Goal: Navigation & Orientation: Find specific page/section

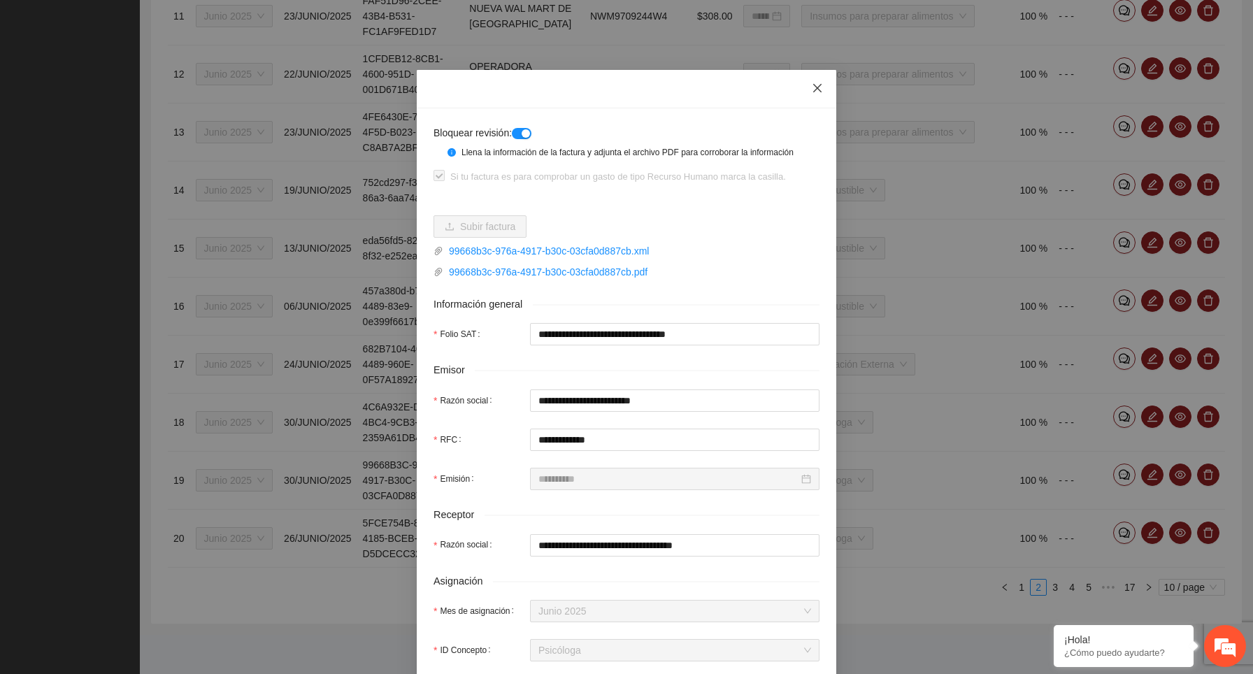
click at [817, 89] on icon "close" at bounding box center [817, 88] width 8 height 8
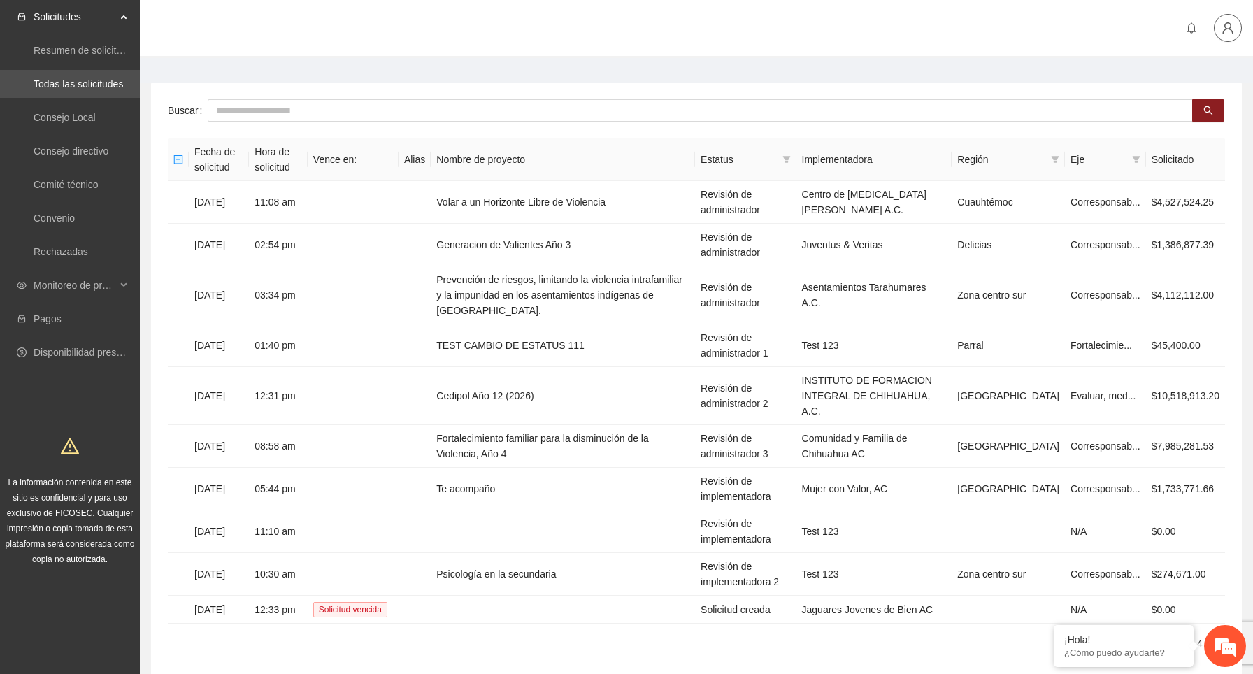
click at [1232, 29] on icon "user" at bounding box center [1228, 28] width 13 height 13
click at [782, 62] on main "Buscar Fecha de solicitud Hora de solicitud Vence en: Alias Nombre de proyecto …" at bounding box center [697, 376] width 1114 height 636
click at [308, 201] on td "11:08 am" at bounding box center [278, 202] width 59 height 43
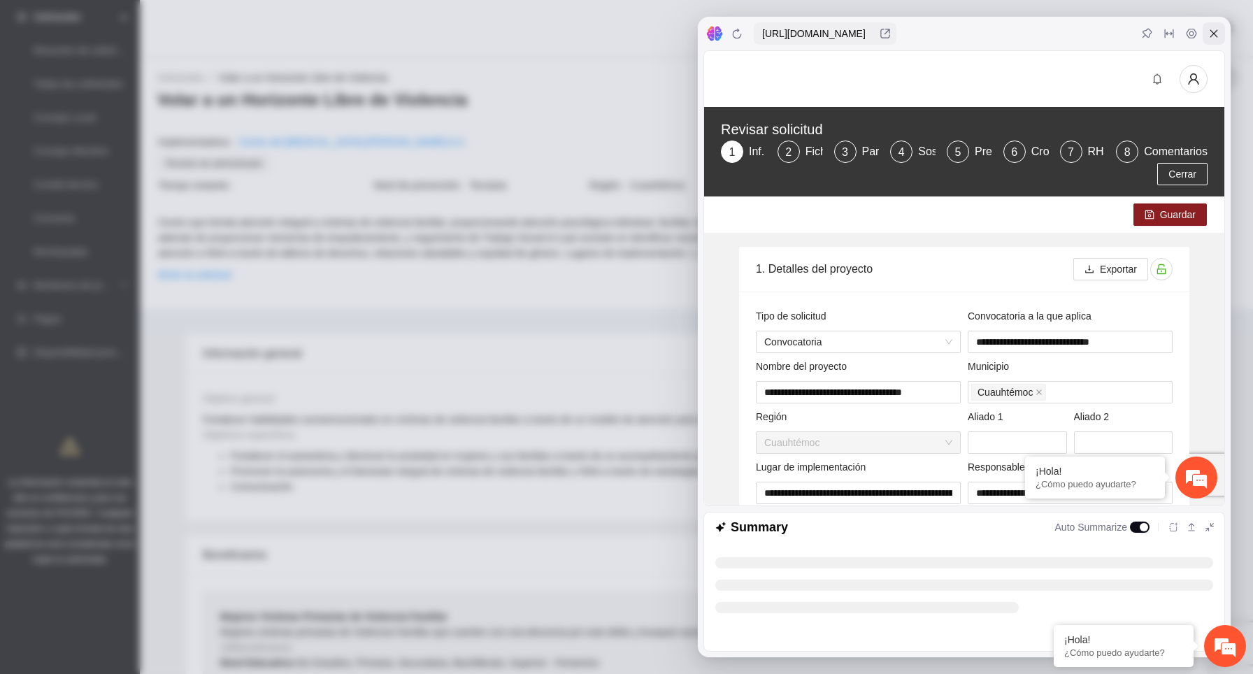
click at [1210, 35] on icon at bounding box center [1214, 33] width 11 height 11
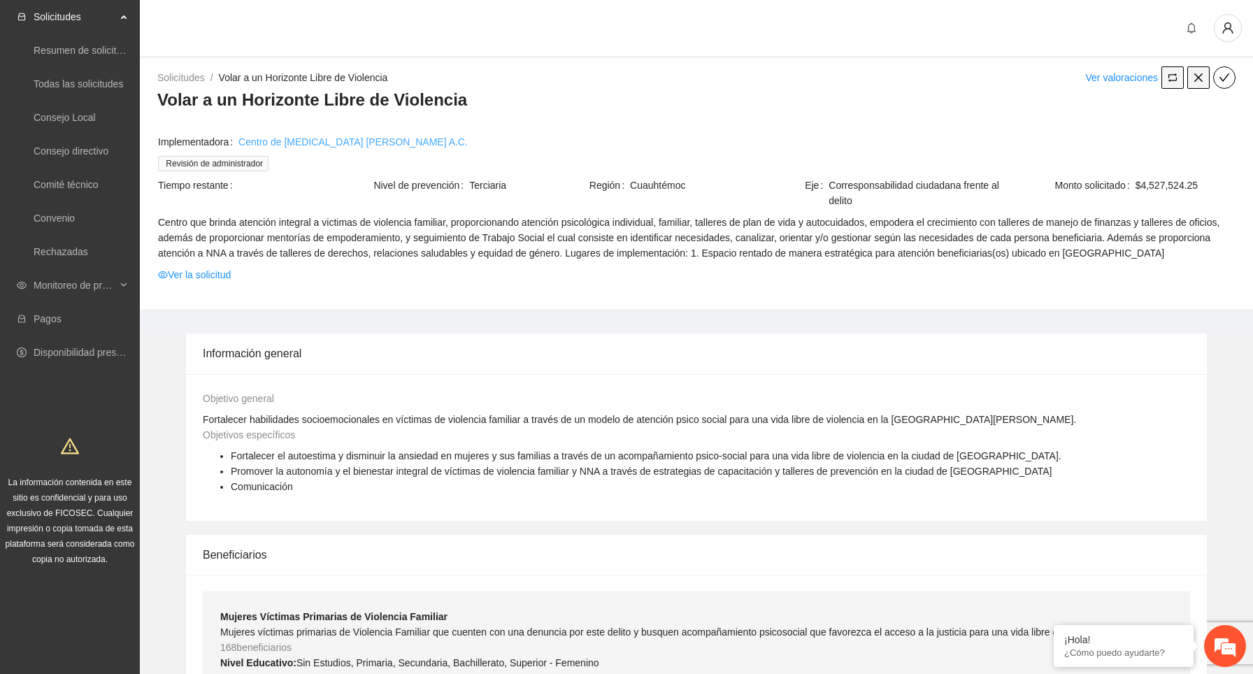
click at [439, 138] on link "Centro de Intervención en Crisis Alma Calma A.C." at bounding box center [353, 141] width 229 height 15
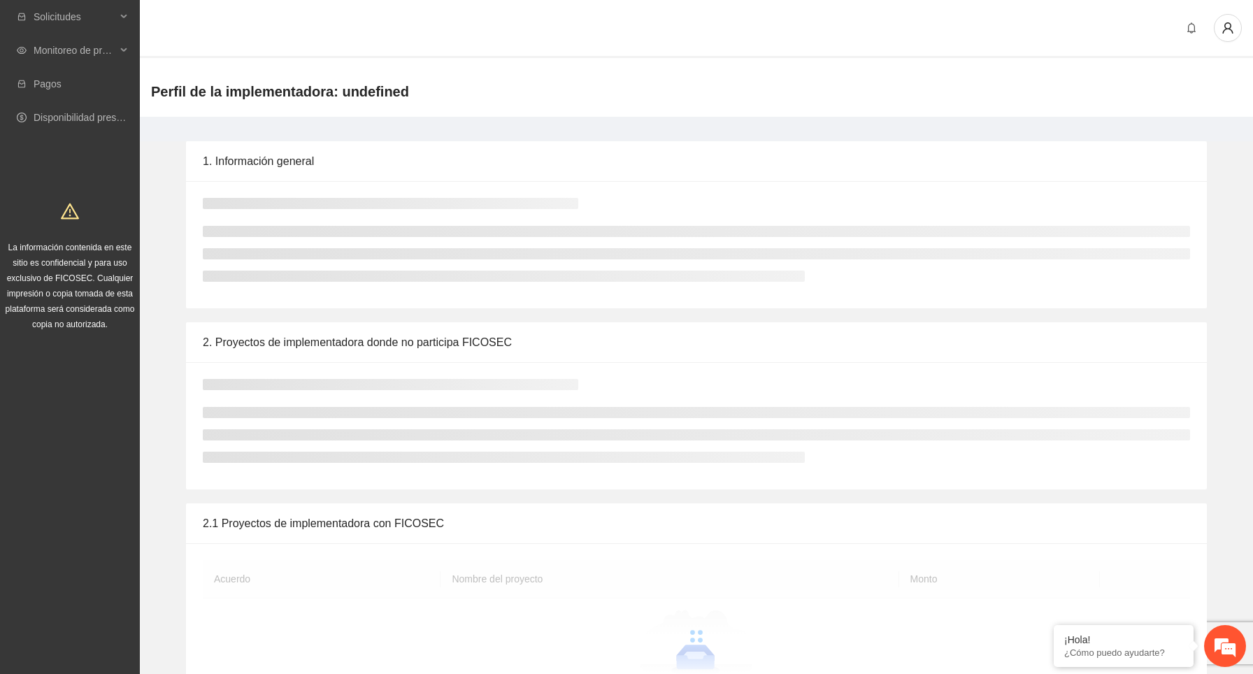
click at [1228, 26] on icon "user" at bounding box center [1228, 28] width 13 height 13
click at [1204, 80] on span "Cerrar sesión" at bounding box center [1188, 80] width 88 height 15
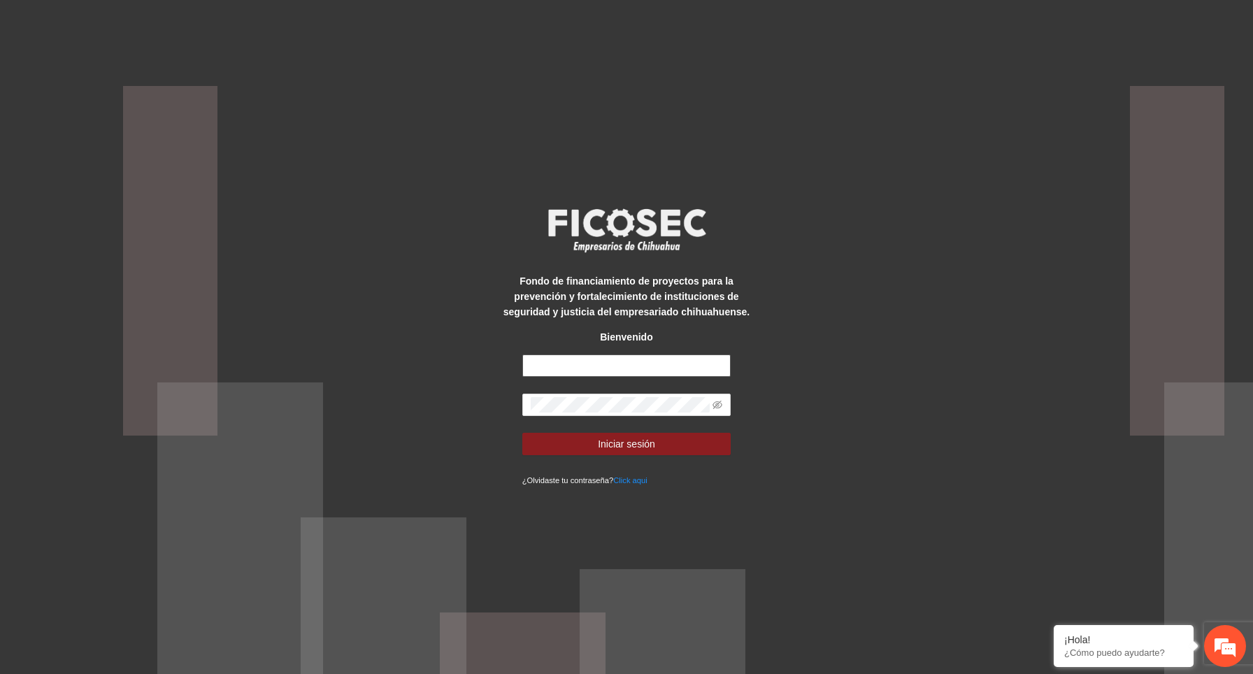
type input "**********"
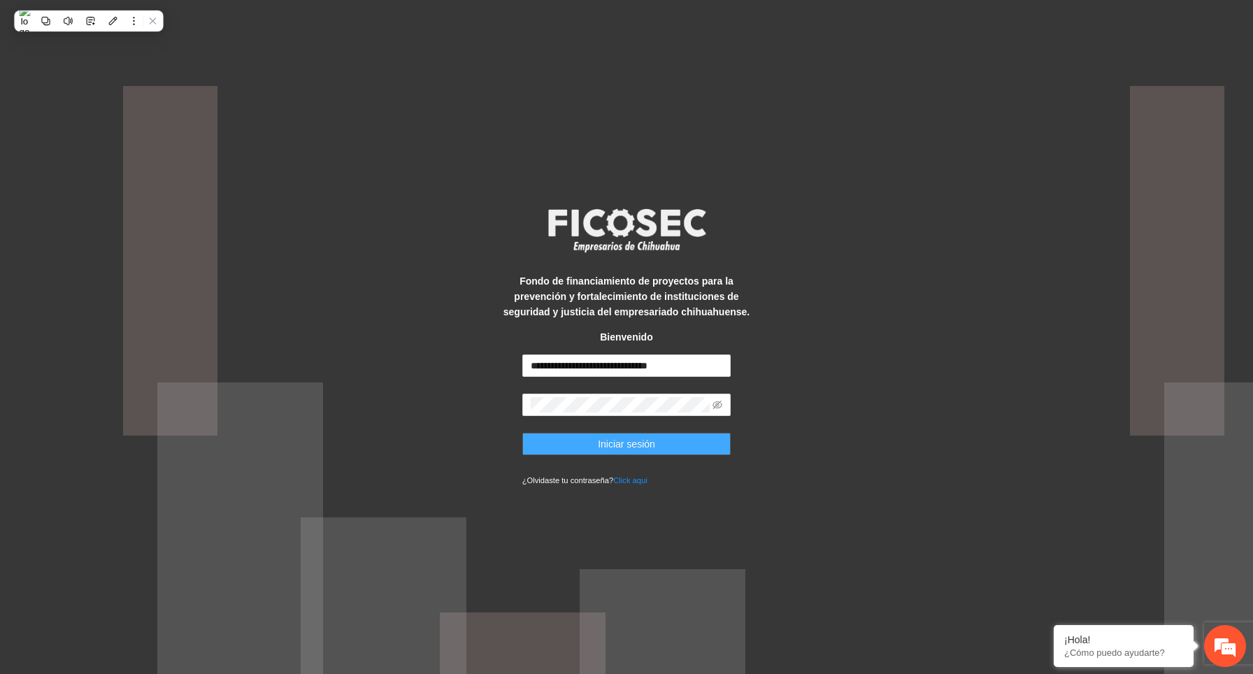
click at [606, 444] on span "Iniciar sesión" at bounding box center [626, 443] width 57 height 15
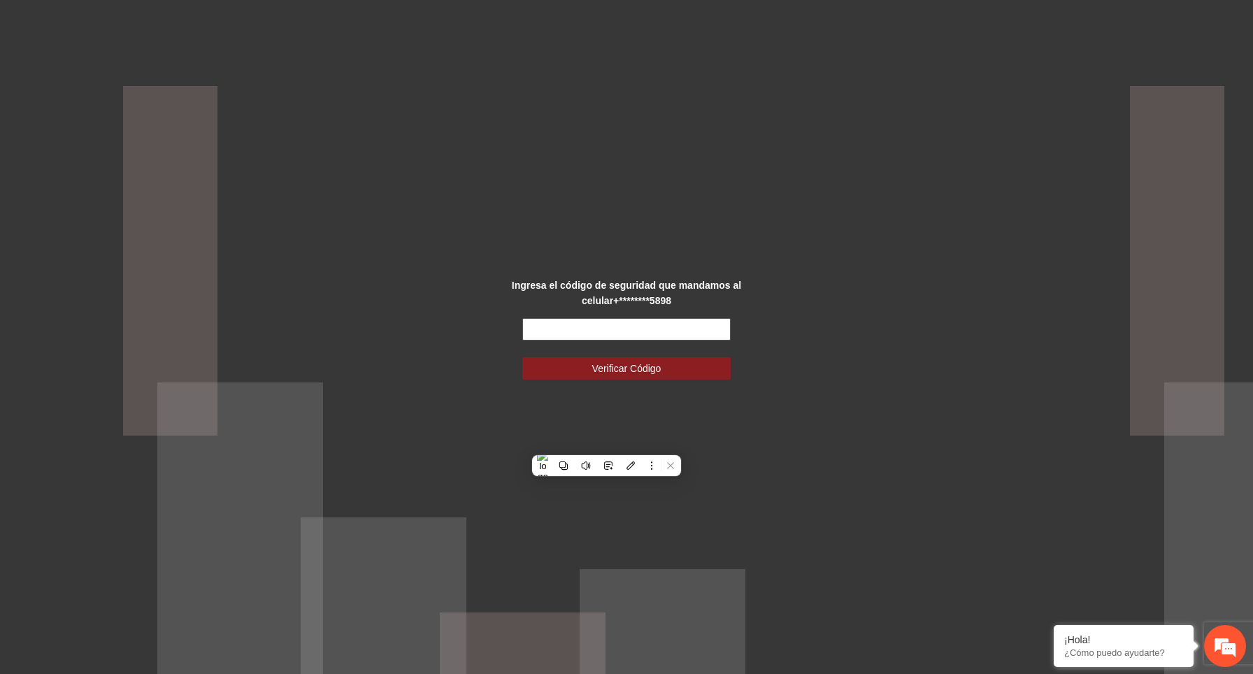
click at [604, 333] on input "text" at bounding box center [626, 329] width 209 height 22
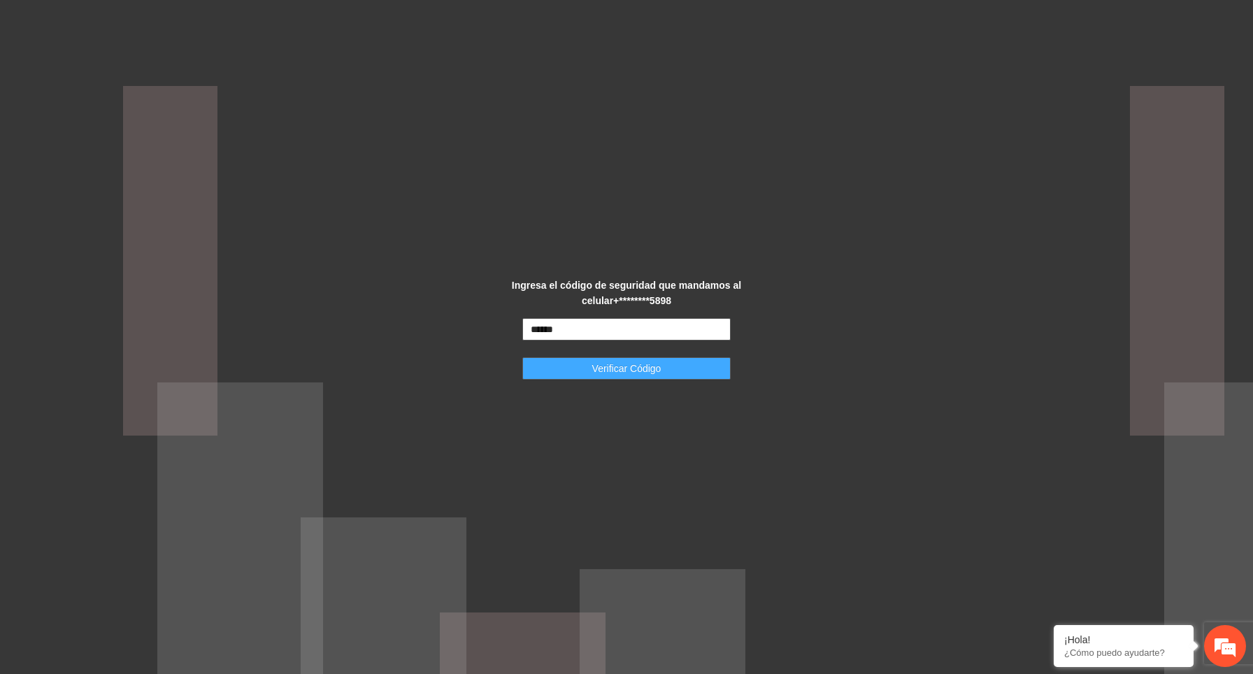
type input "******"
click at [629, 371] on span "Verificar Código" at bounding box center [626, 368] width 69 height 15
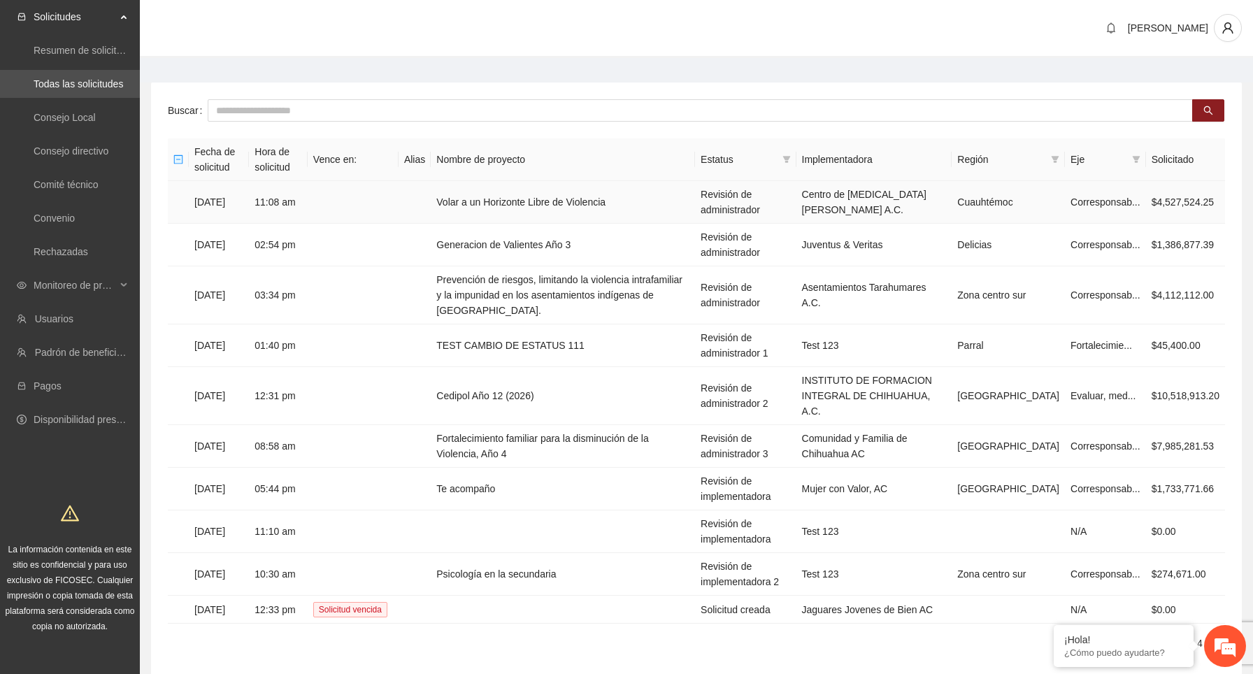
click at [249, 209] on td "09/10/2025" at bounding box center [219, 202] width 60 height 43
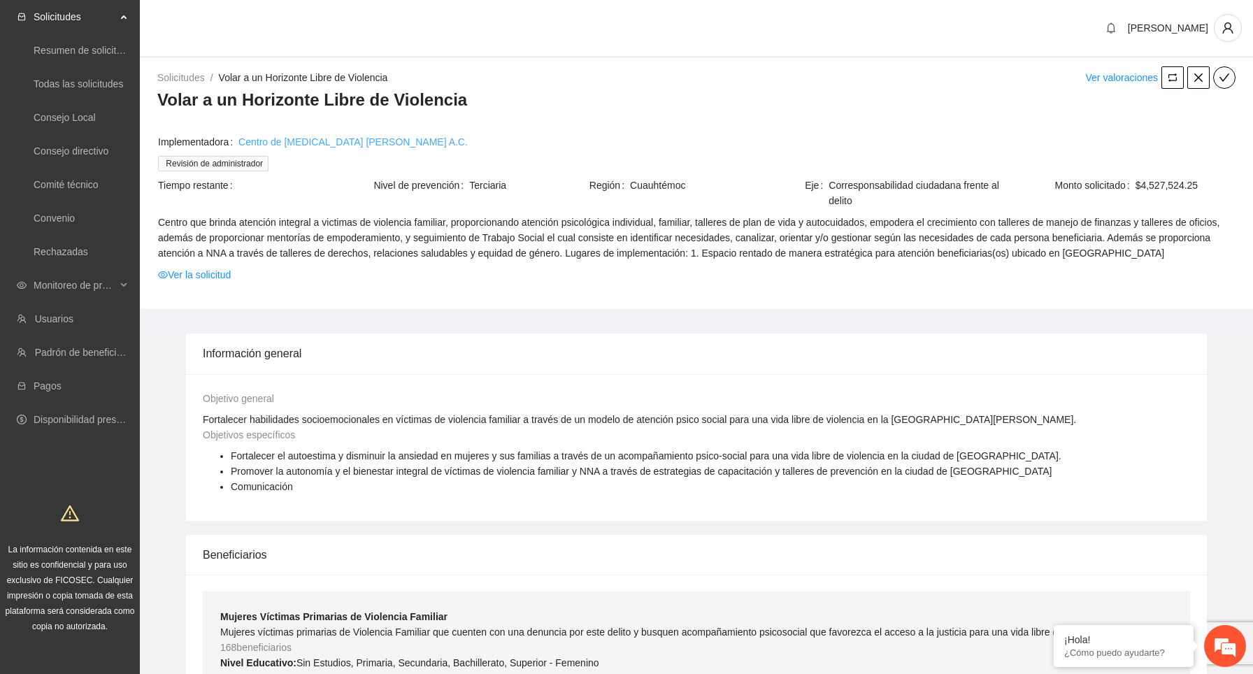
click at [300, 143] on link "Centro de Intervención en Crisis Alma Calma A.C." at bounding box center [353, 141] width 229 height 15
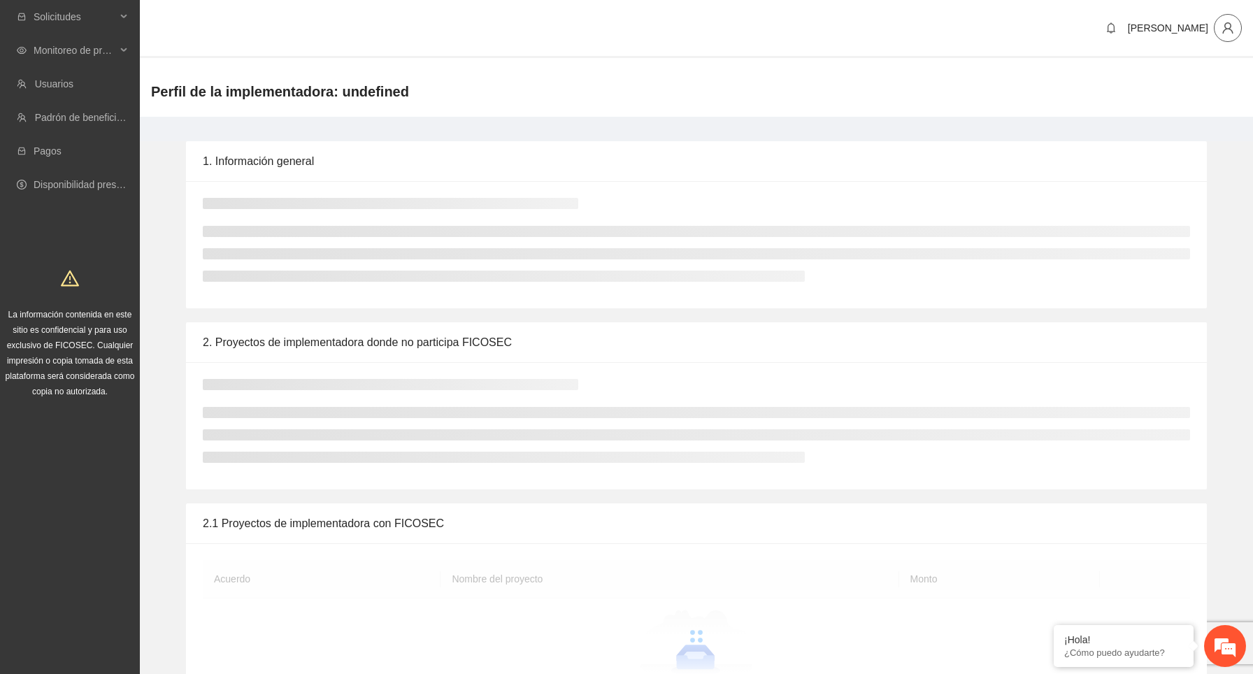
click at [1222, 29] on icon "user" at bounding box center [1228, 28] width 13 height 13
click at [1206, 76] on span "Cerrar sesión" at bounding box center [1188, 80] width 88 height 15
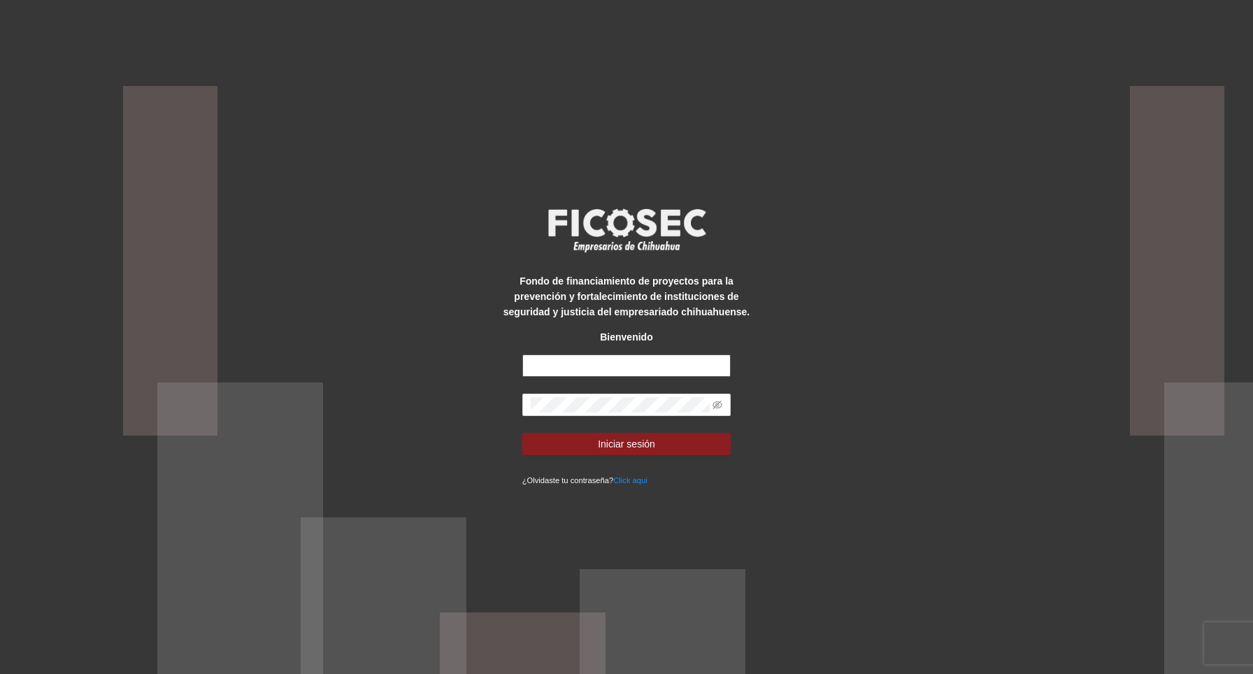
click at [598, 361] on input "text" at bounding box center [626, 366] width 209 height 22
paste input "**********"
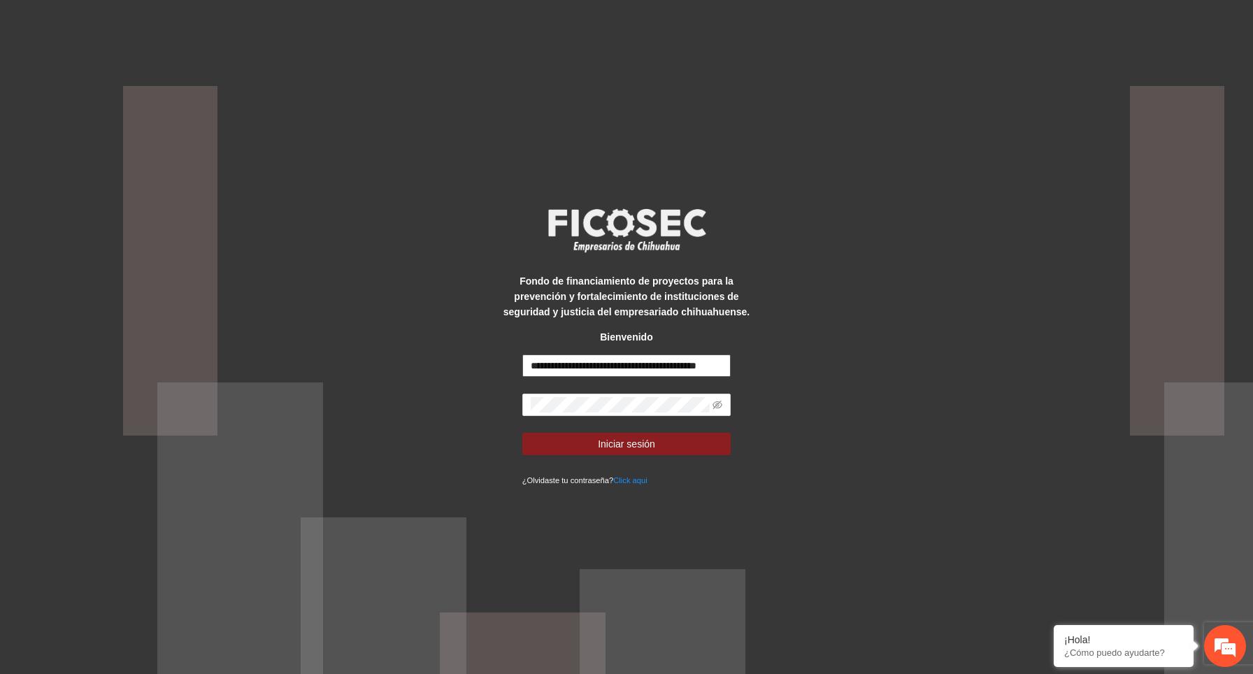
scroll to position [0, 47]
type input "**********"
click at [549, 441] on button "Iniciar sesión" at bounding box center [626, 444] width 209 height 22
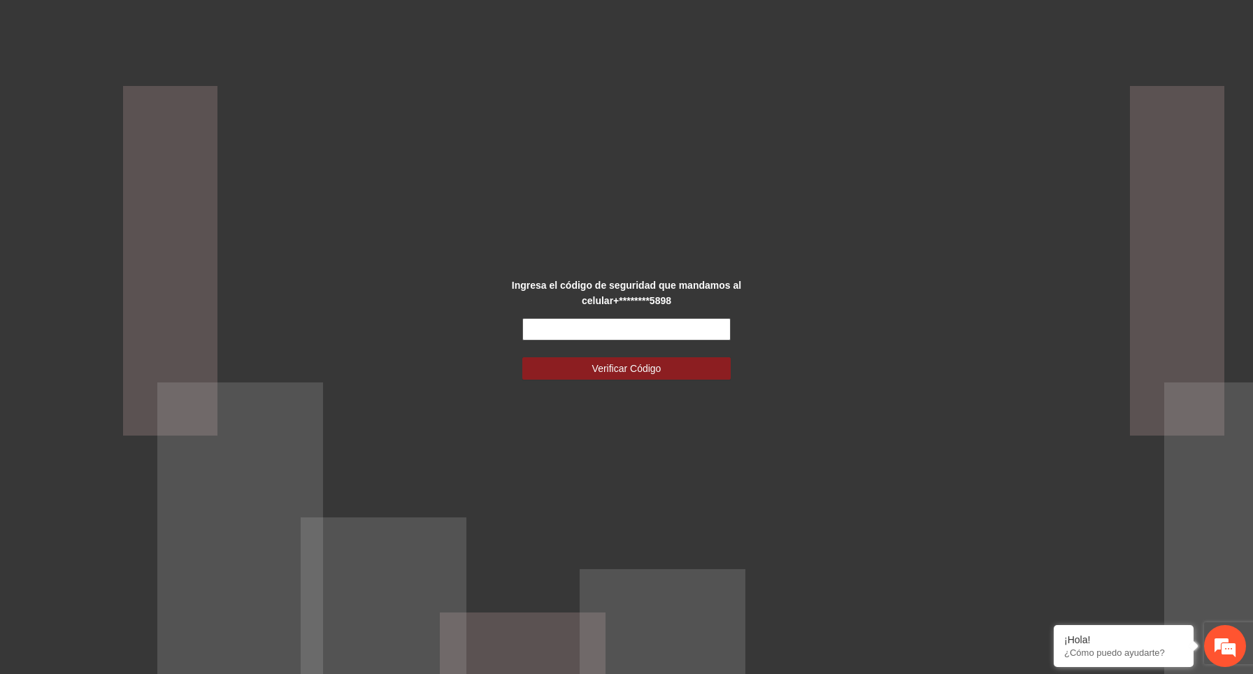
click at [663, 330] on input "text" at bounding box center [626, 329] width 209 height 22
type input "******"
click at [692, 376] on button "Verificar Código" at bounding box center [626, 368] width 209 height 22
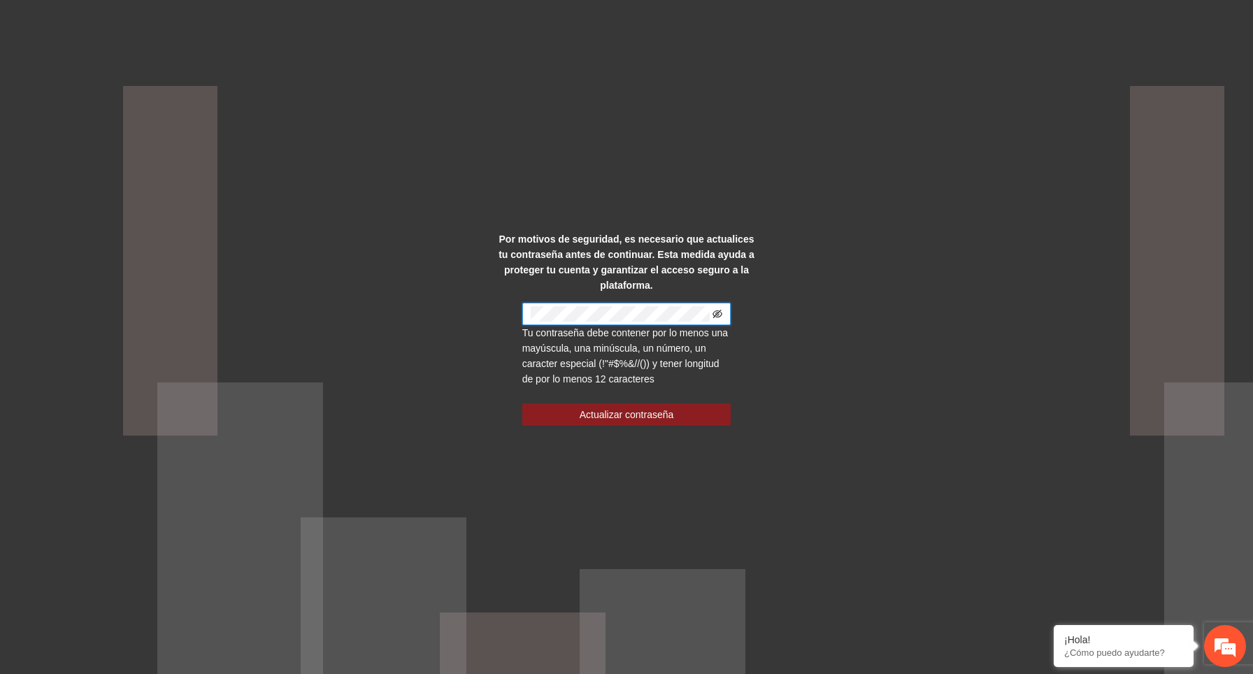
click at [720, 311] on icon "eye-invisible" at bounding box center [718, 314] width 10 height 8
click at [388, 434] on div "Por motivos de seguridad, es necesario que actualices tu contraseña antes de co…" at bounding box center [626, 337] width 1253 height 674
click at [414, 286] on div "Por motivos de seguridad, es necesario que actualices tu contraseña antes de co…" at bounding box center [626, 337] width 1253 height 674
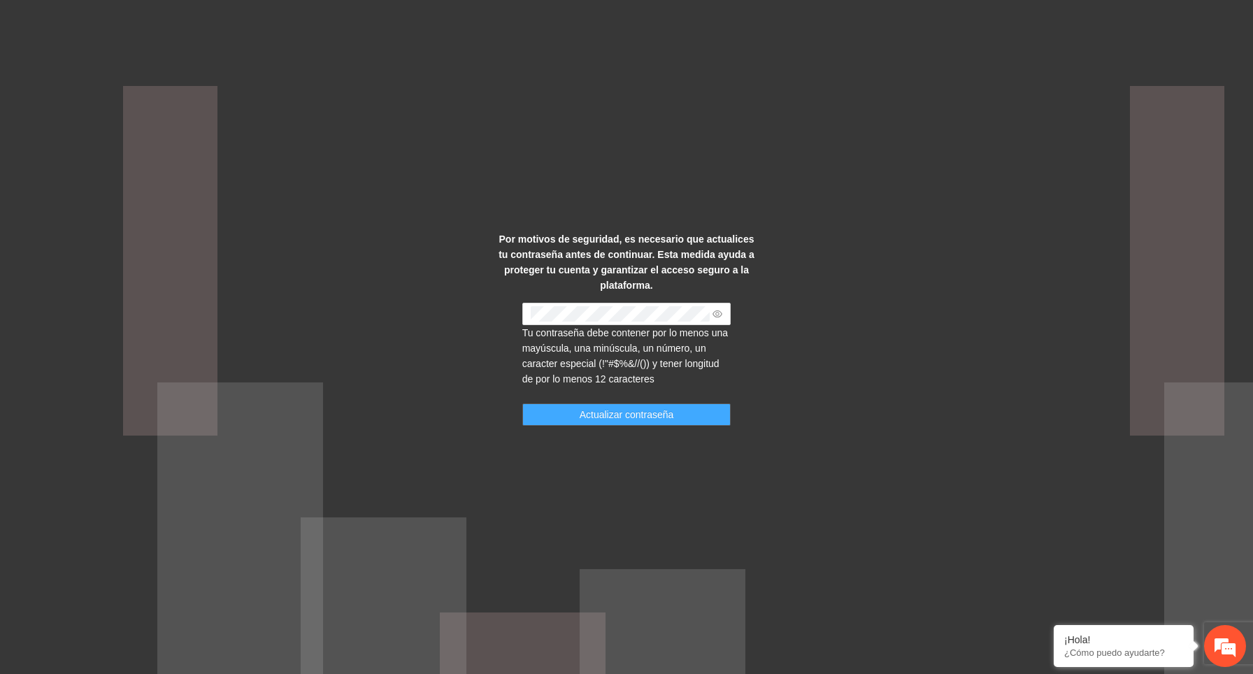
click at [633, 419] on span "Actualizar contraseña" at bounding box center [627, 414] width 94 height 15
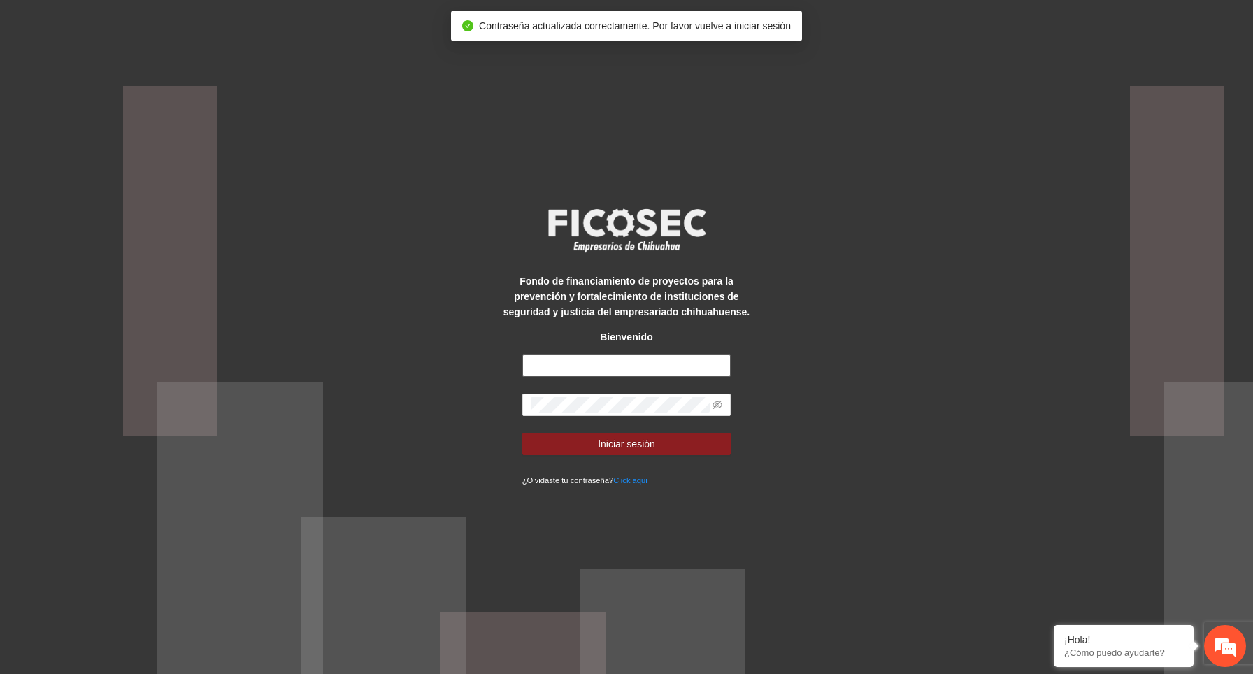
click at [669, 364] on input "text" at bounding box center [626, 366] width 209 height 22
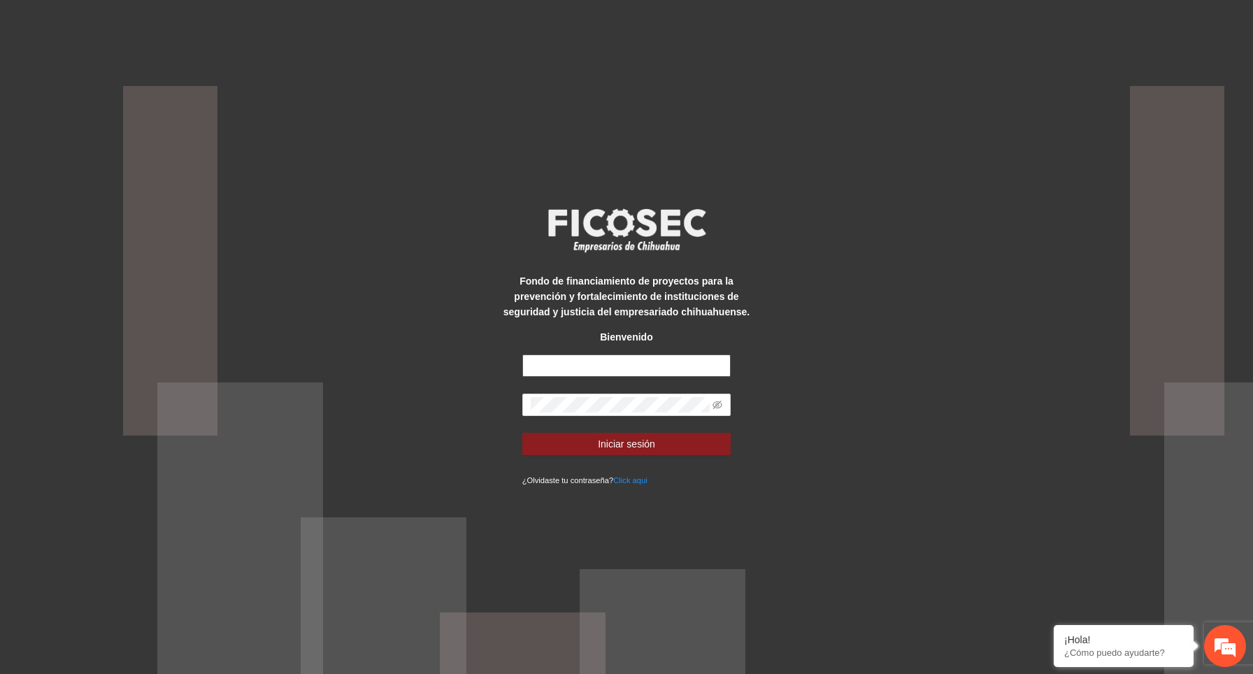
type input "**********"
click at [703, 358] on input "**********" at bounding box center [626, 366] width 209 height 22
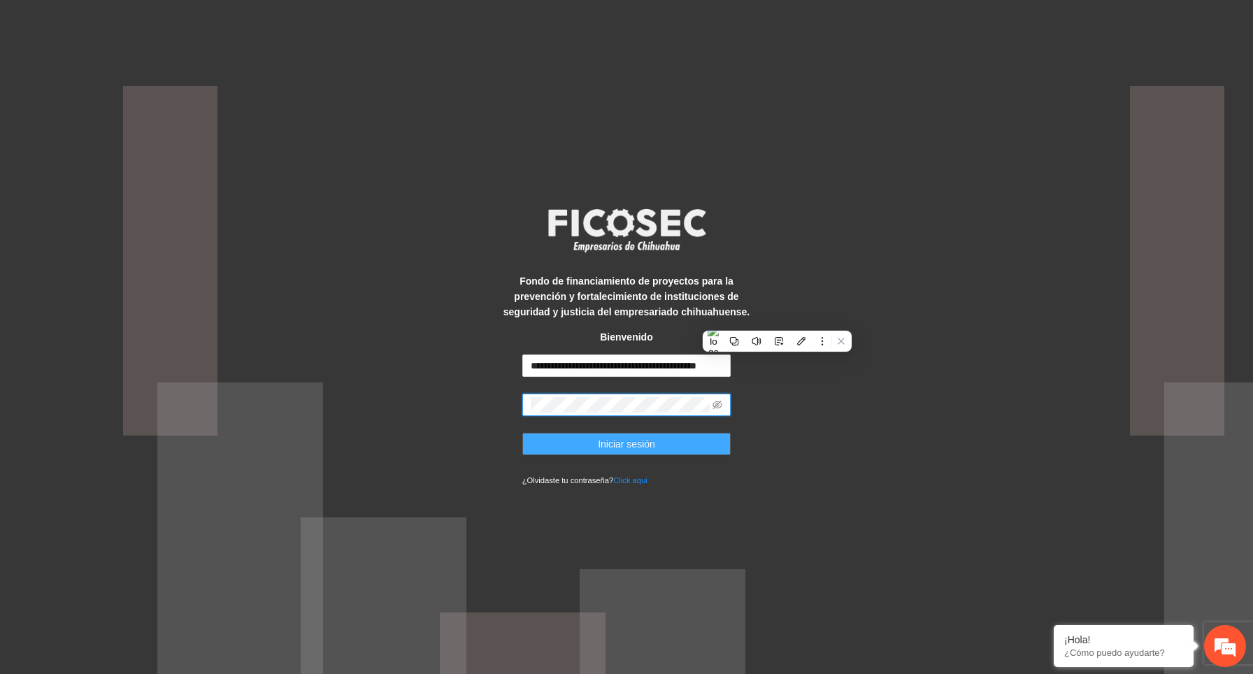
click at [639, 443] on span "Iniciar sesión" at bounding box center [626, 443] width 57 height 15
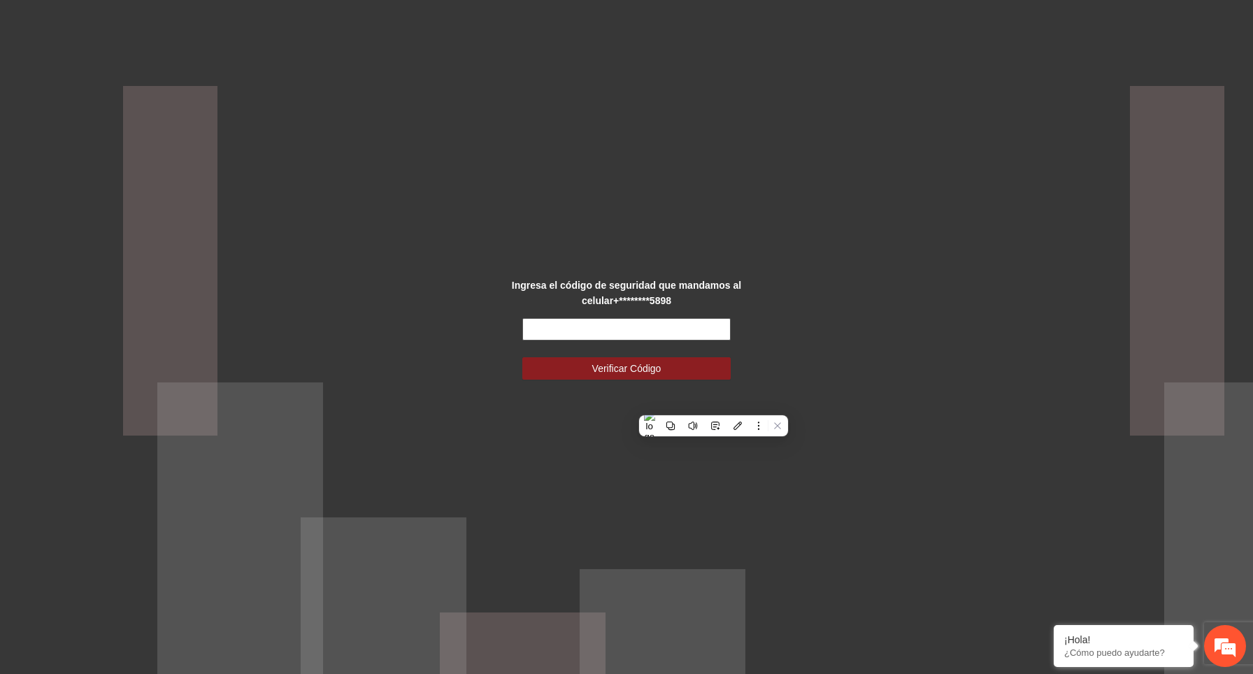
click at [585, 333] on input "text" at bounding box center [626, 329] width 209 height 22
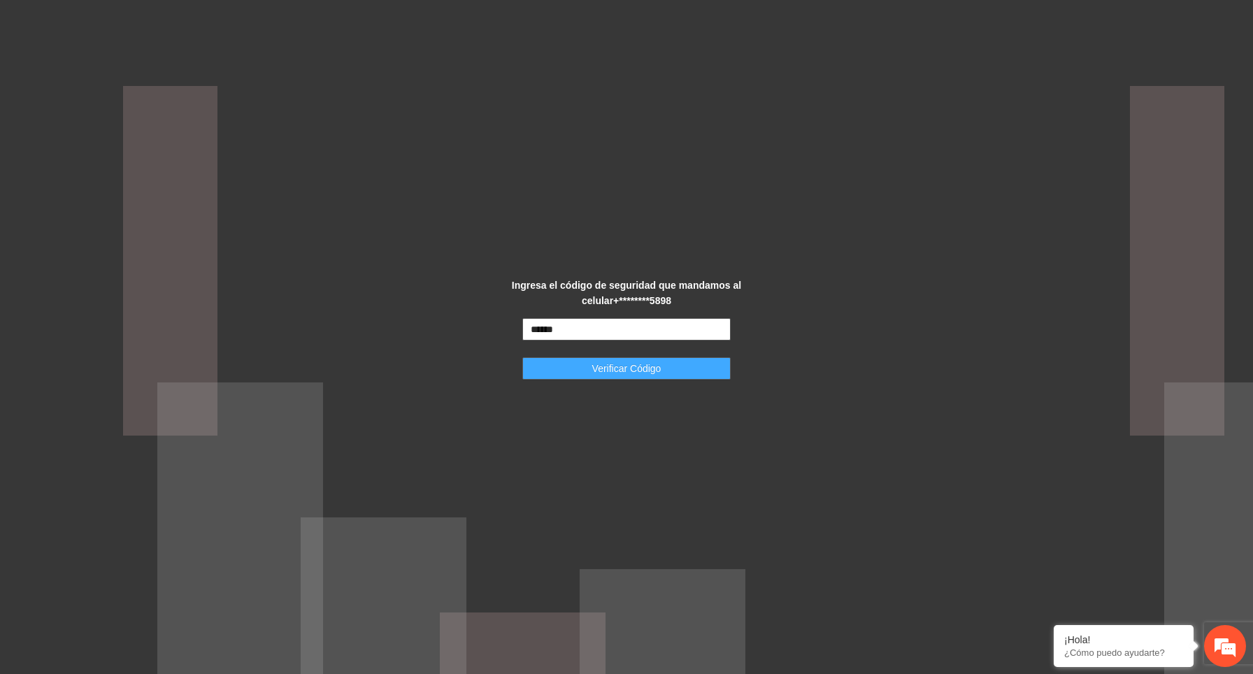
type input "******"
click at [609, 364] on span "Verificar Código" at bounding box center [626, 368] width 69 height 15
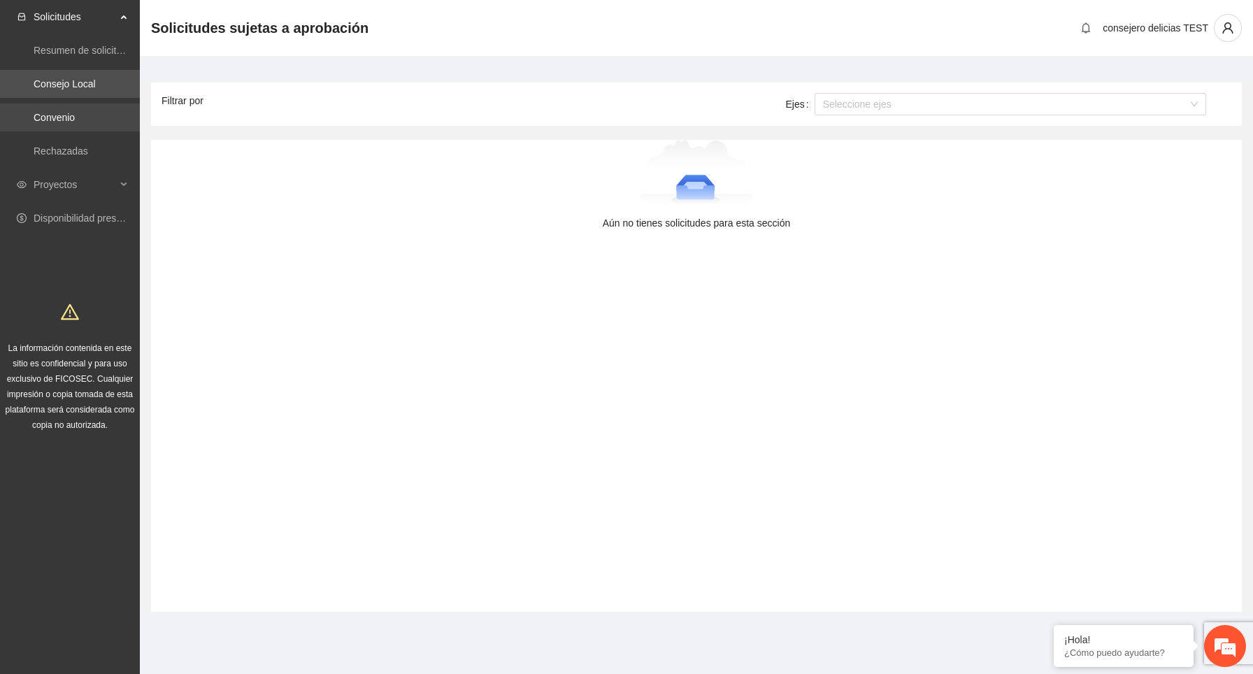
click at [67, 119] on link "Convenio" at bounding box center [54, 117] width 41 height 11
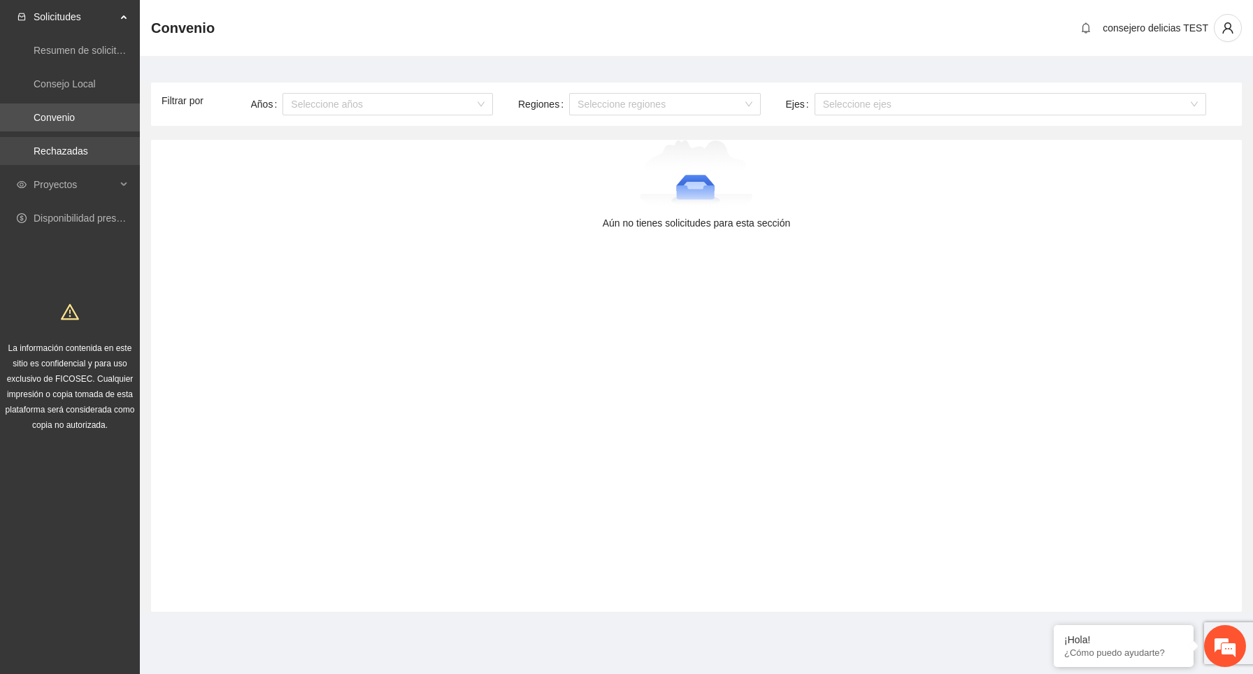
click at [67, 148] on link "Rechazadas" at bounding box center [61, 150] width 55 height 11
click at [71, 186] on span "Proyectos" at bounding box center [75, 185] width 83 height 28
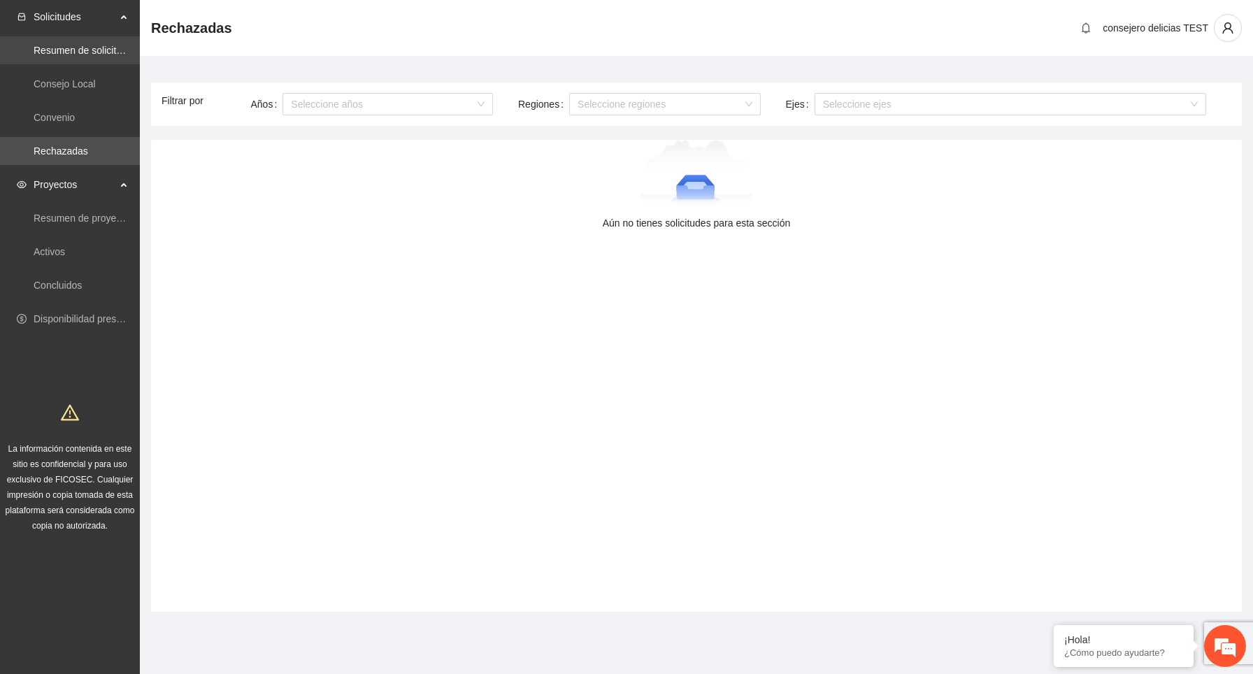
click at [113, 50] on link "Resumen de solicitudes por aprobar" at bounding box center [112, 50] width 157 height 11
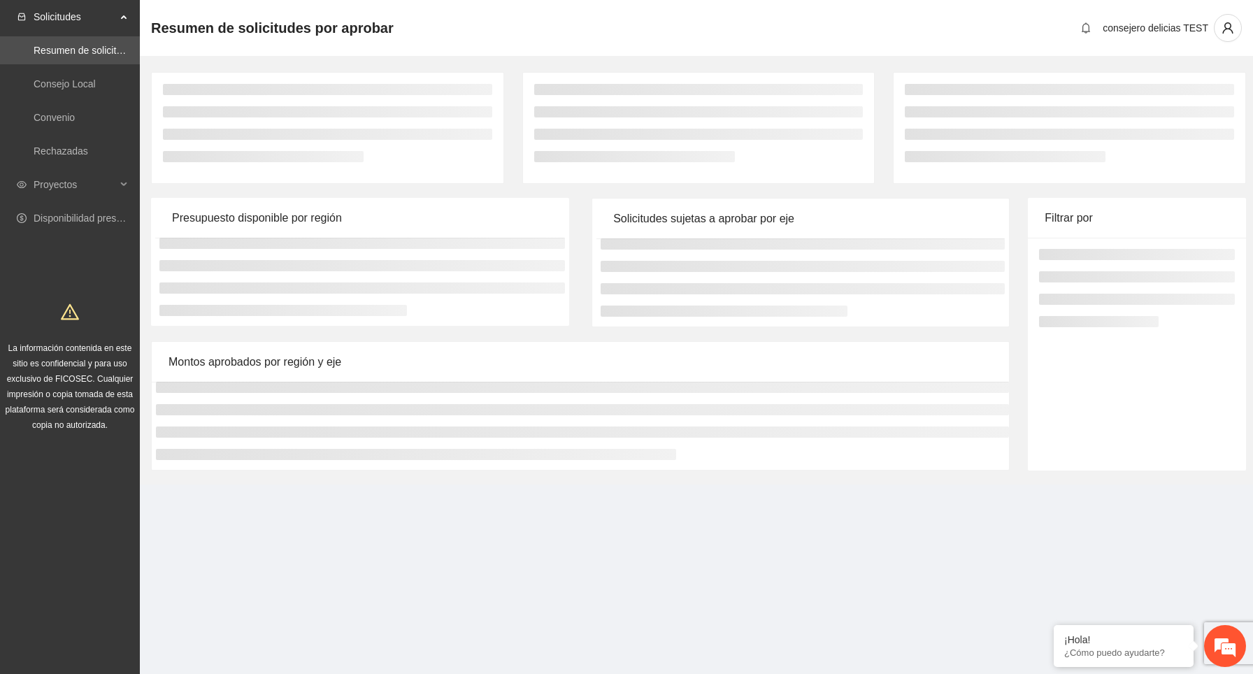
click at [104, 34] on ul "Resumen de solicitudes por aprobar Consejo Local Convenio Rechazadas" at bounding box center [70, 101] width 140 height 134
click at [107, 45] on link "Resumen de solicitudes por aprobar" at bounding box center [112, 50] width 157 height 11
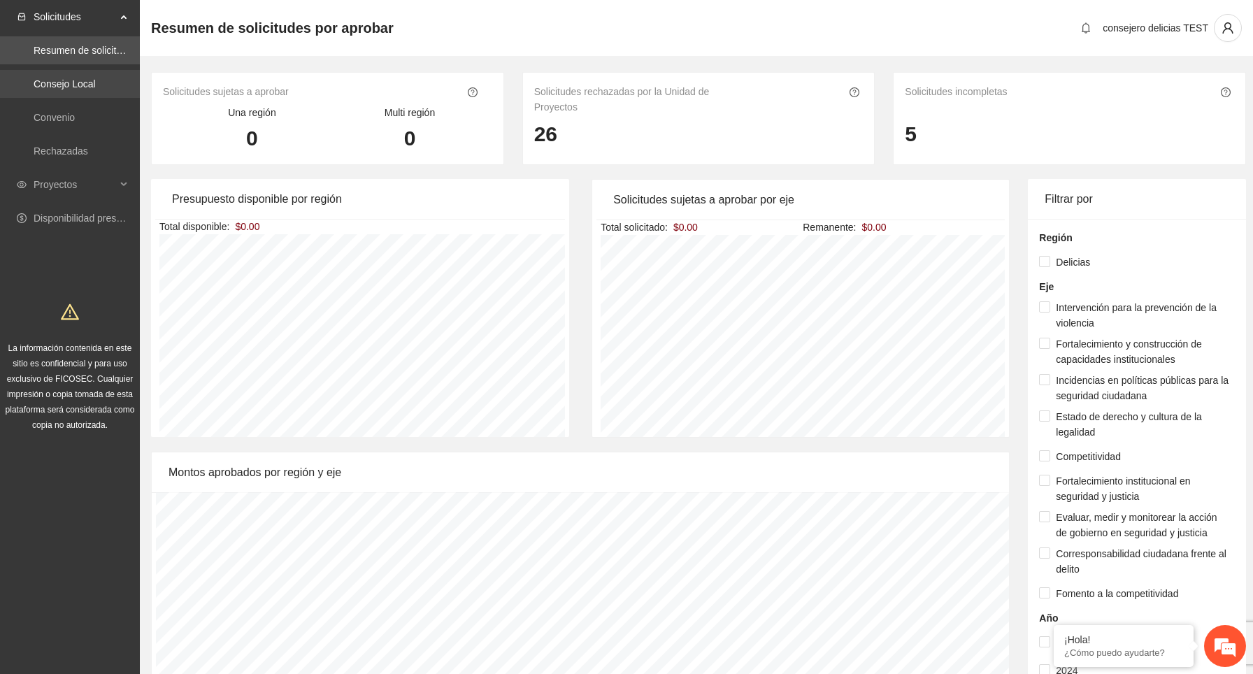
click at [96, 84] on link "Consejo Local" at bounding box center [65, 83] width 62 height 11
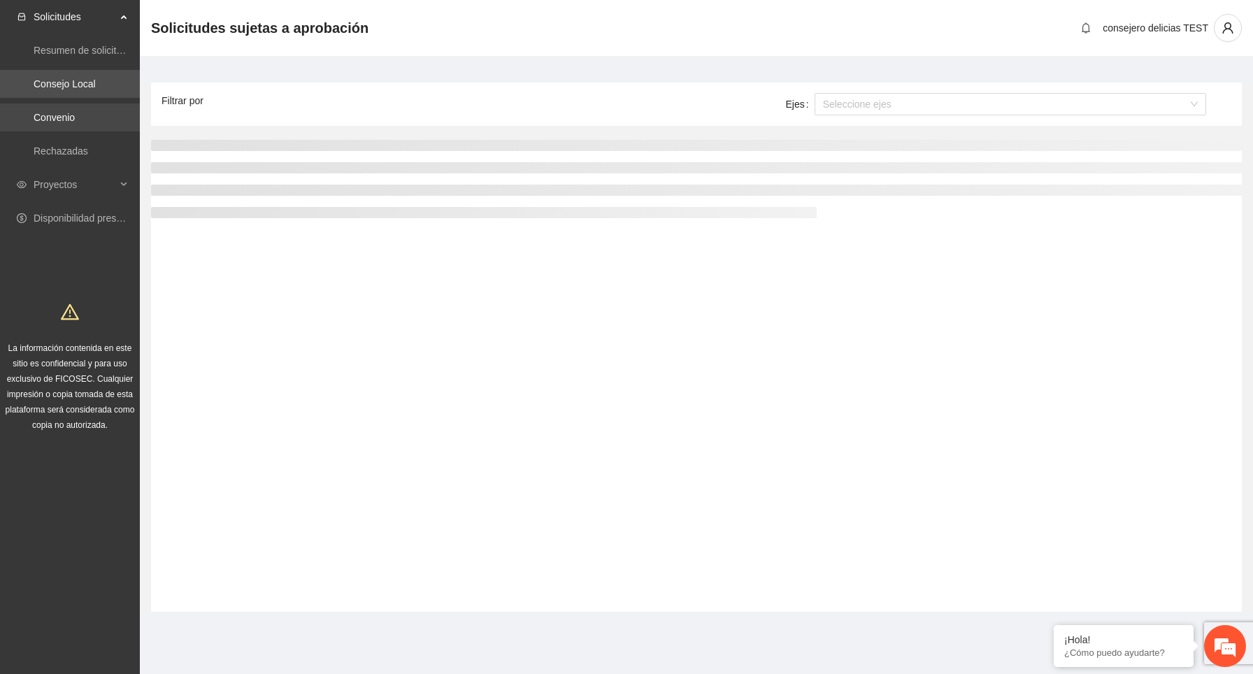
click at [75, 122] on link "Convenio" at bounding box center [54, 117] width 41 height 11
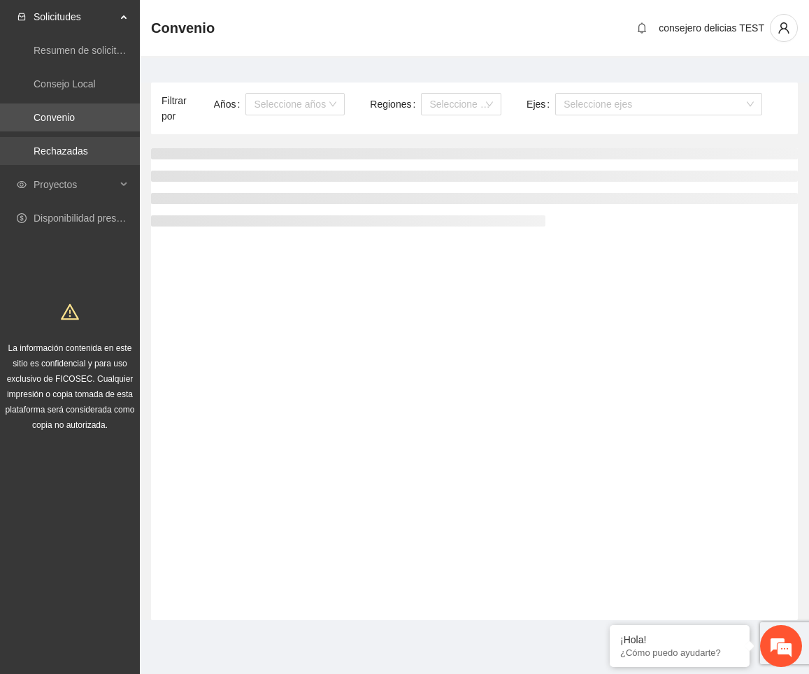
click at [88, 151] on link "Rechazadas" at bounding box center [61, 150] width 55 height 11
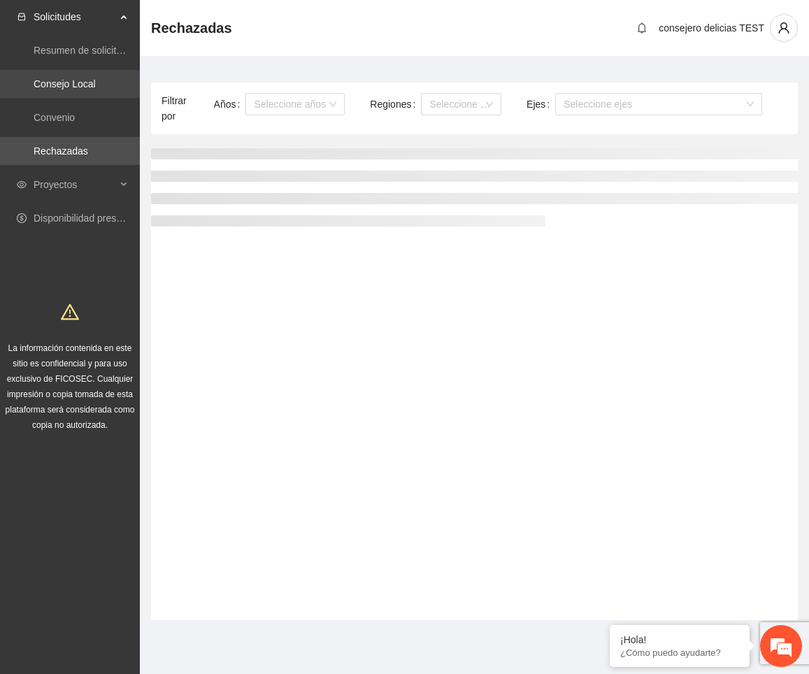
click at [92, 87] on link "Consejo Local" at bounding box center [65, 83] width 62 height 11
click at [88, 152] on link "Rechazadas" at bounding box center [61, 150] width 55 height 11
click at [92, 83] on link "Consejo Local" at bounding box center [65, 83] width 62 height 11
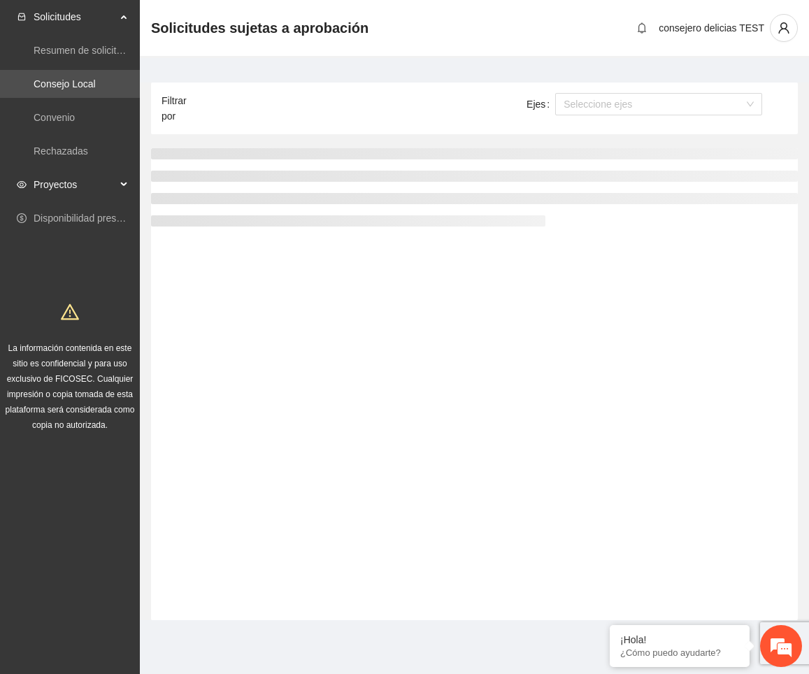
click at [98, 182] on span "Proyectos" at bounding box center [75, 185] width 83 height 28
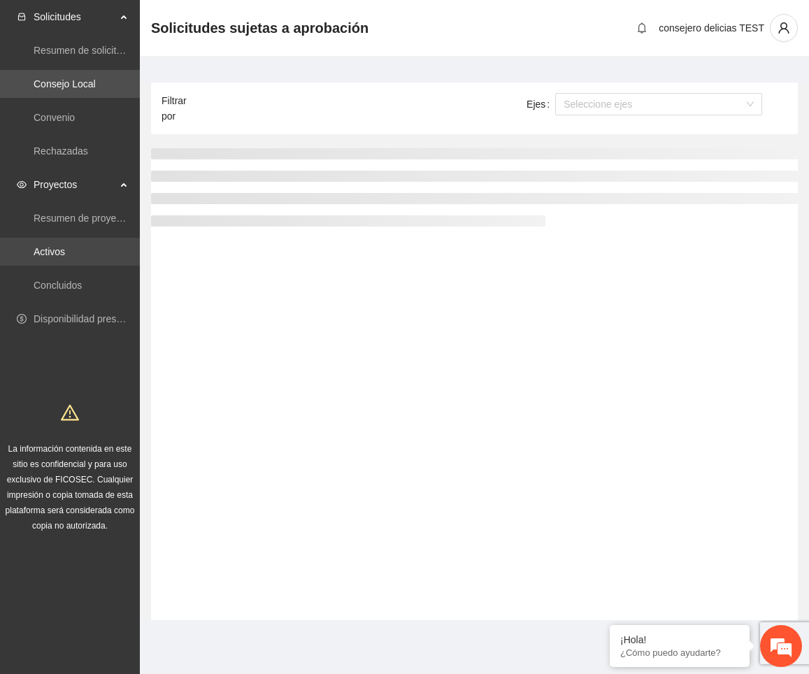
click at [65, 250] on link "Activos" at bounding box center [49, 251] width 31 height 11
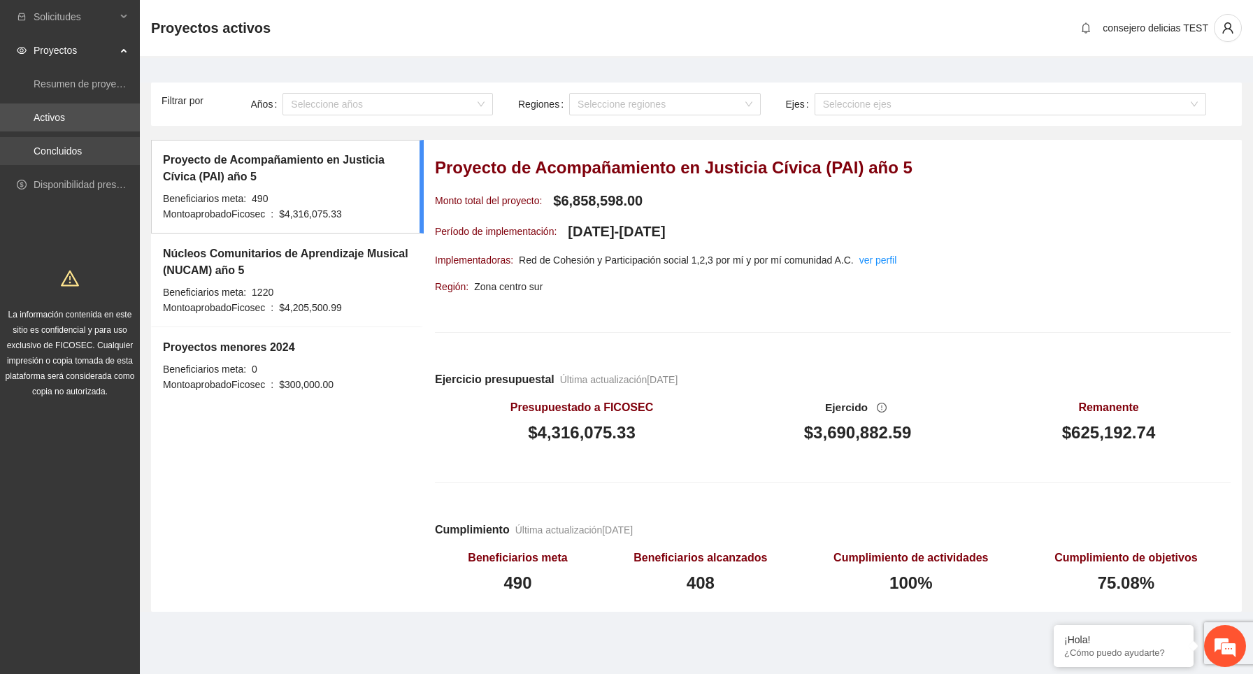
click at [82, 148] on link "Concluidos" at bounding box center [58, 150] width 48 height 11
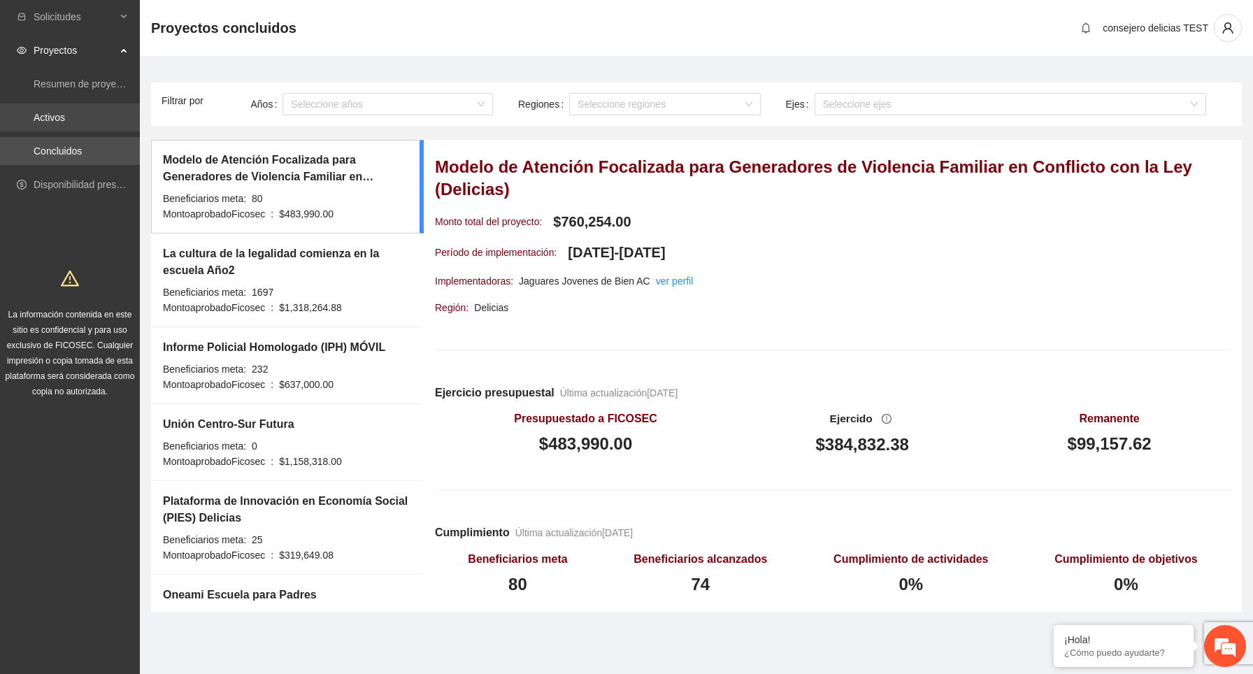
click at [65, 118] on link "Activos" at bounding box center [49, 117] width 31 height 11
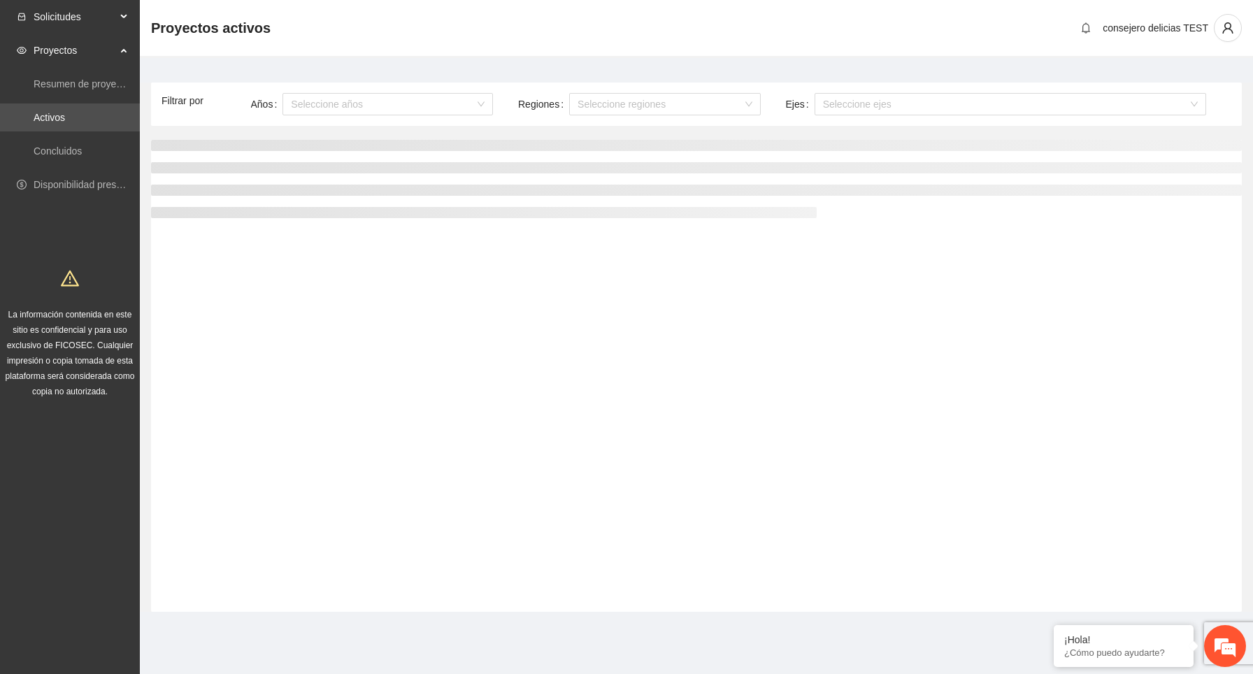
click at [128, 13] on div "Solicitudes" at bounding box center [70, 17] width 140 height 28
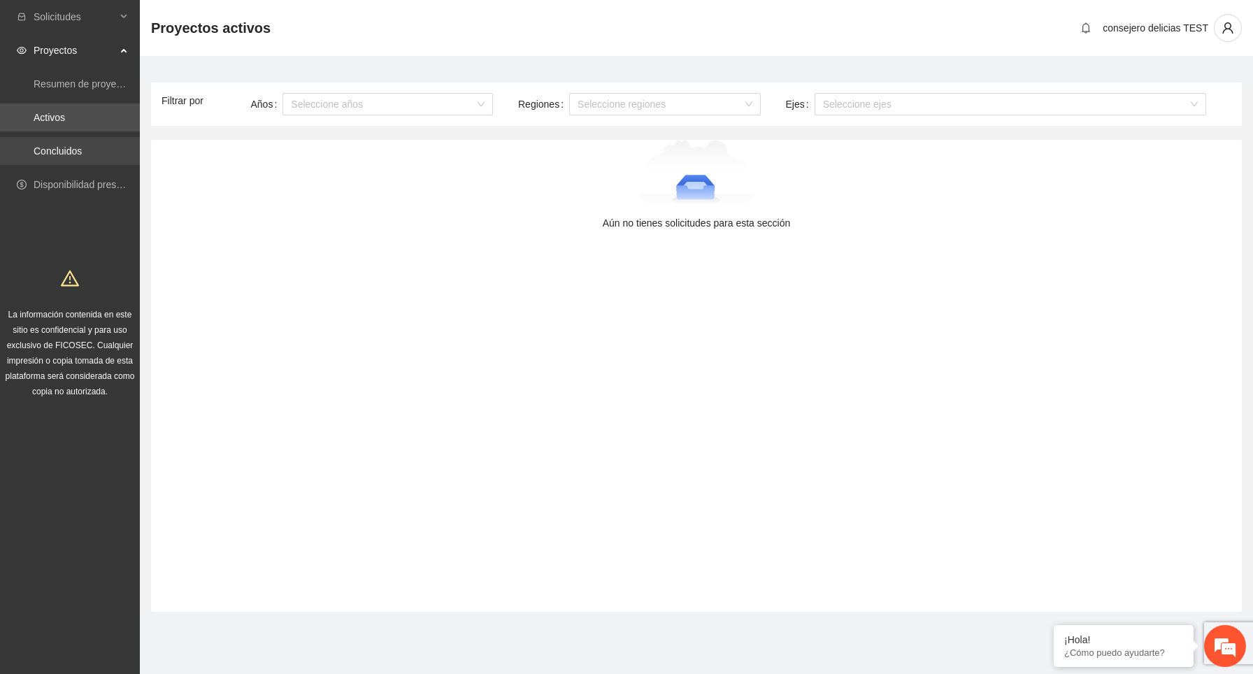
click at [78, 147] on link "Concluidos" at bounding box center [58, 150] width 48 height 11
click at [106, 17] on span "Solicitudes" at bounding box center [75, 17] width 83 height 28
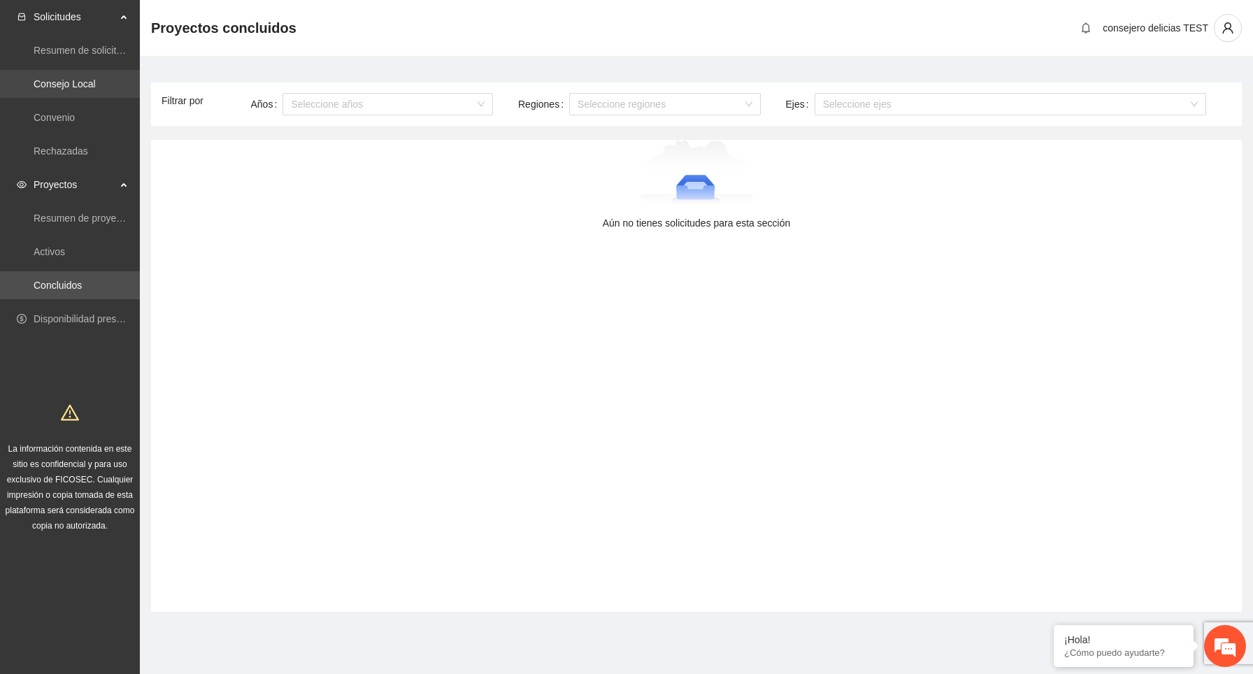
click at [96, 83] on link "Consejo Local" at bounding box center [65, 83] width 62 height 11
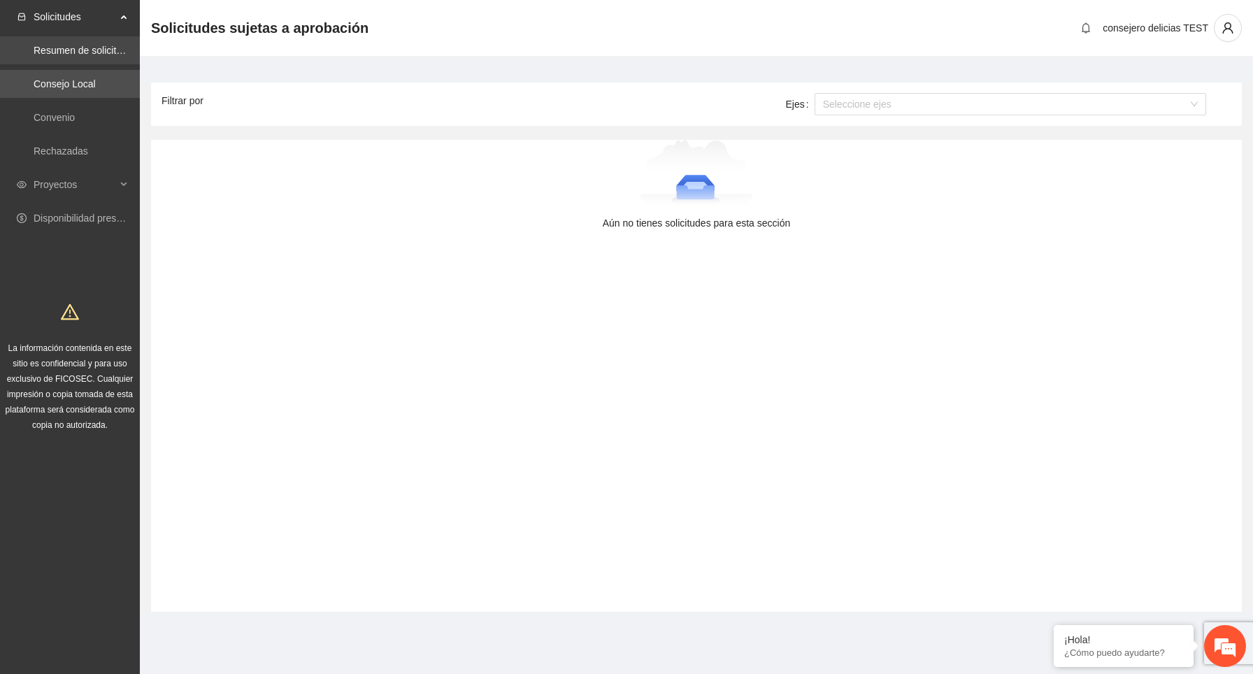
click at [95, 49] on link "Resumen de solicitudes por aprobar" at bounding box center [112, 50] width 157 height 11
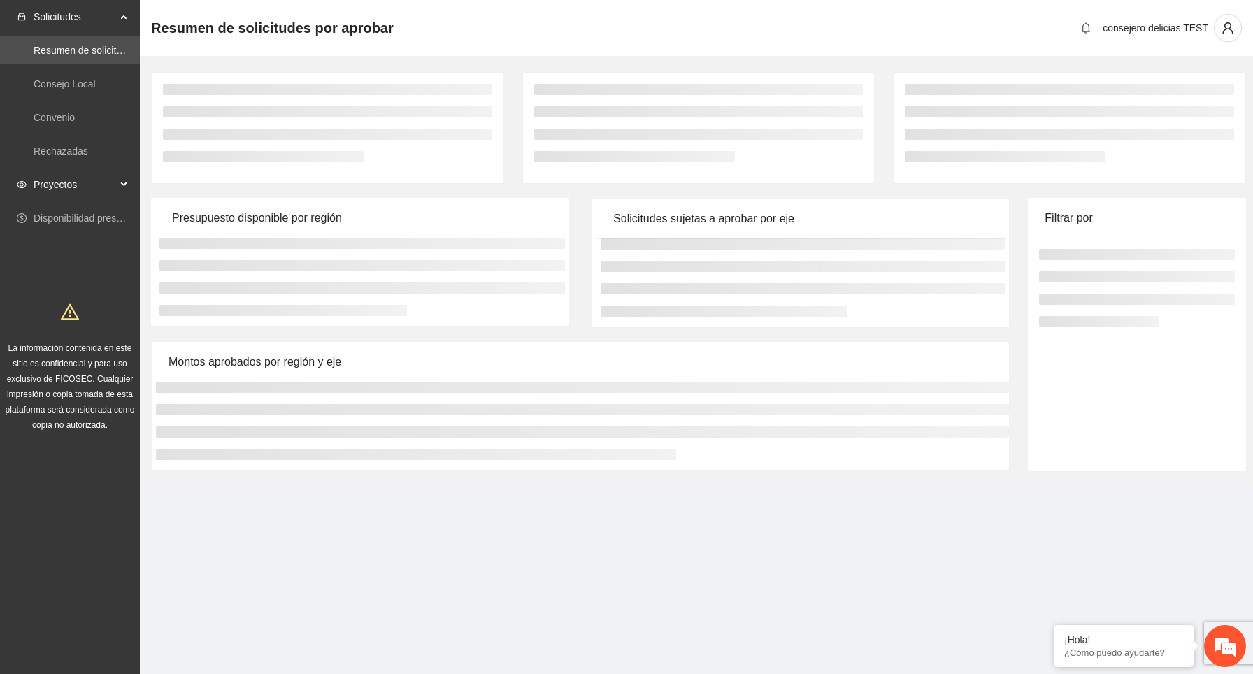
click at [108, 184] on span "Proyectos" at bounding box center [75, 185] width 83 height 28
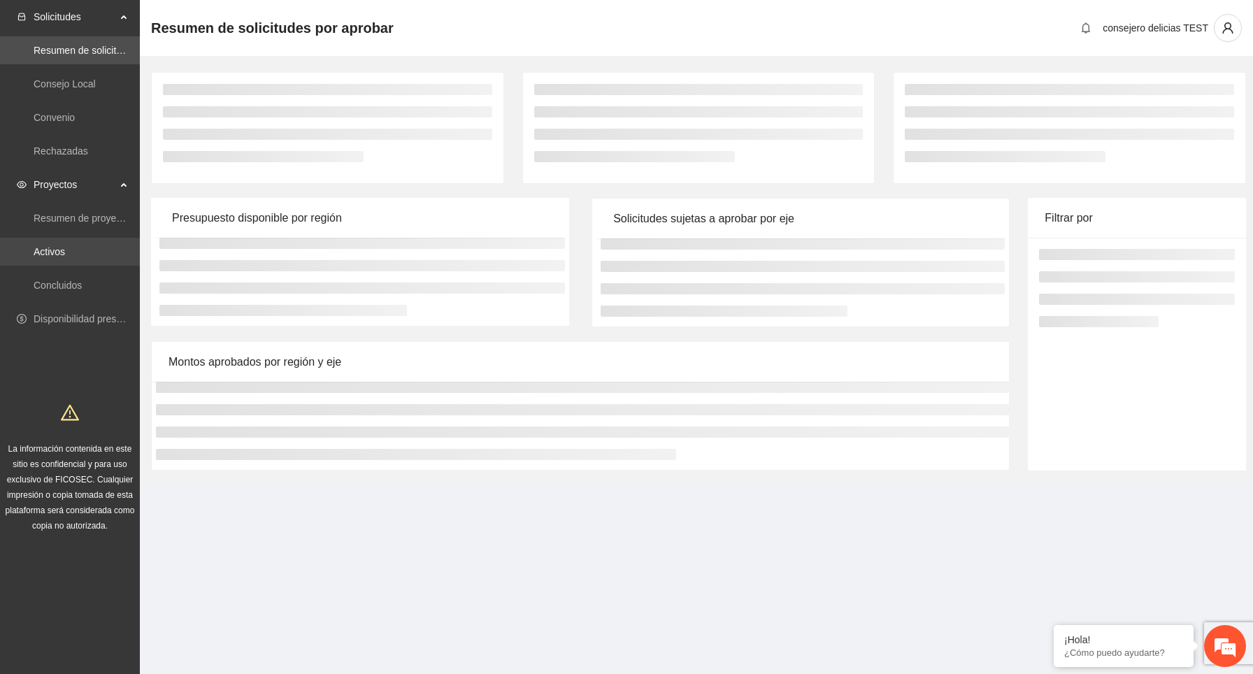
click at [65, 250] on link "Activos" at bounding box center [49, 251] width 31 height 11
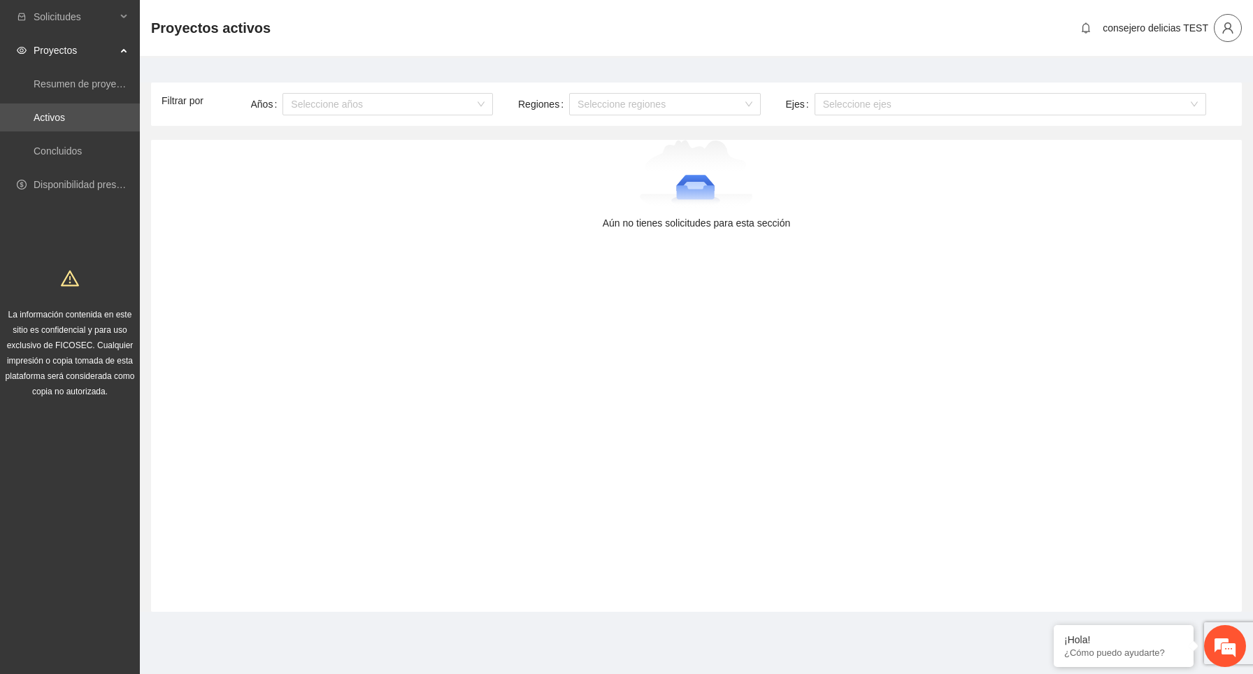
click at [1229, 31] on icon "user" at bounding box center [1228, 28] width 13 height 13
click at [1193, 81] on span "Cerrar sesión" at bounding box center [1188, 80] width 88 height 15
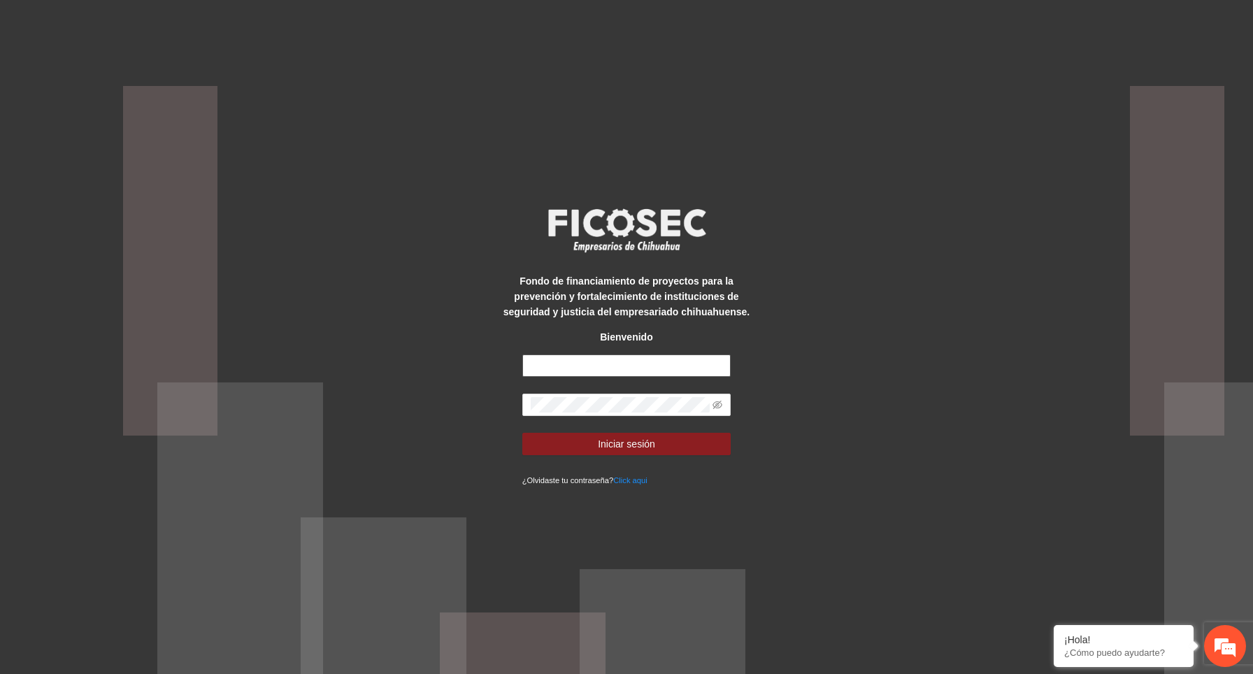
click at [629, 361] on input "text" at bounding box center [626, 366] width 209 height 22
type input "**********"
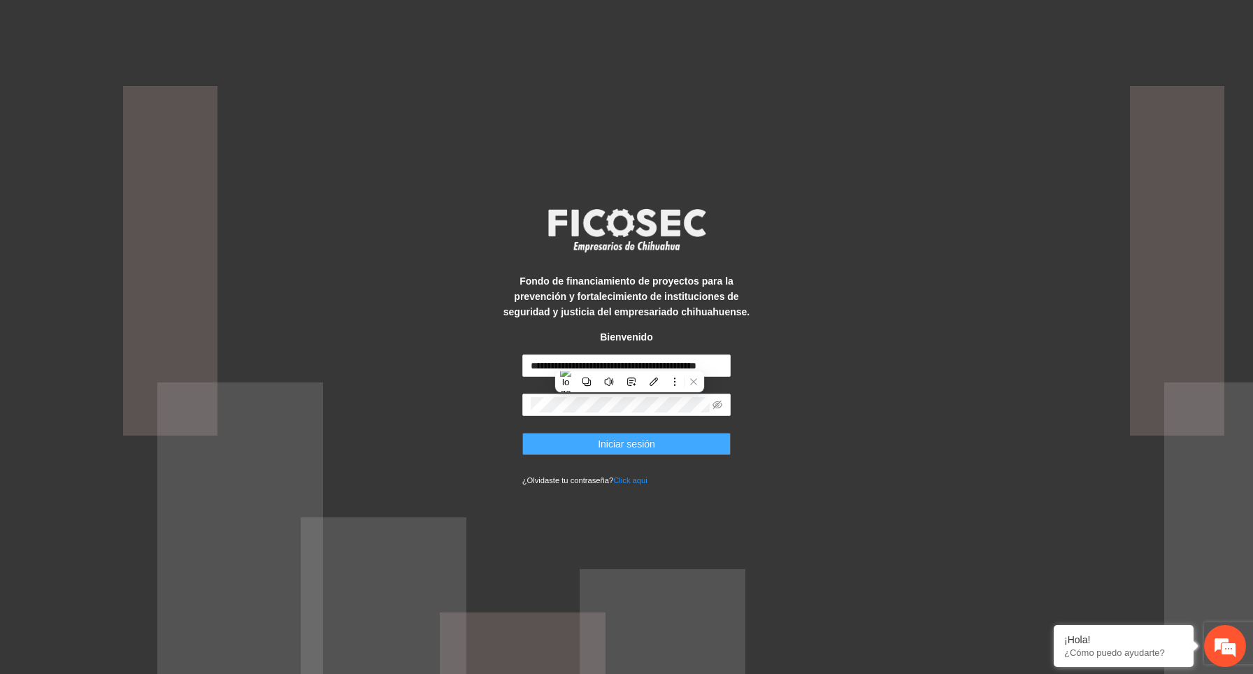
click at [685, 439] on button "Iniciar sesión" at bounding box center [626, 444] width 209 height 22
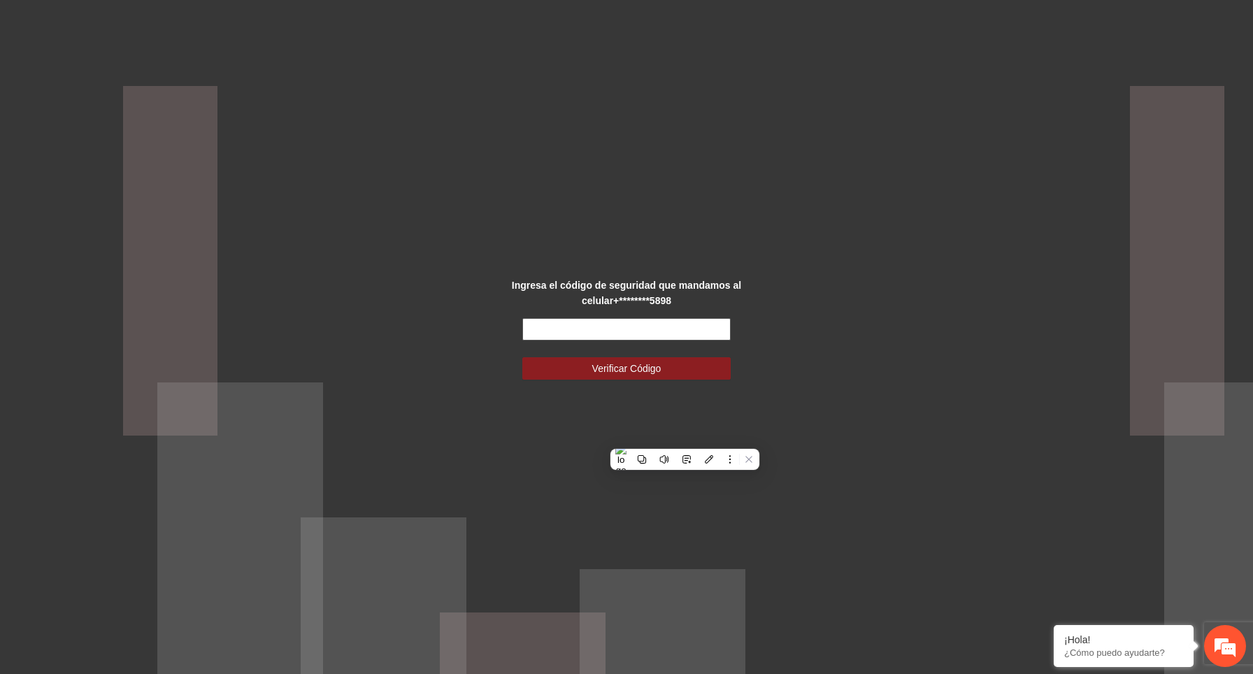
click at [681, 334] on input "text" at bounding box center [626, 329] width 209 height 22
click at [669, 323] on input "text" at bounding box center [626, 329] width 209 height 22
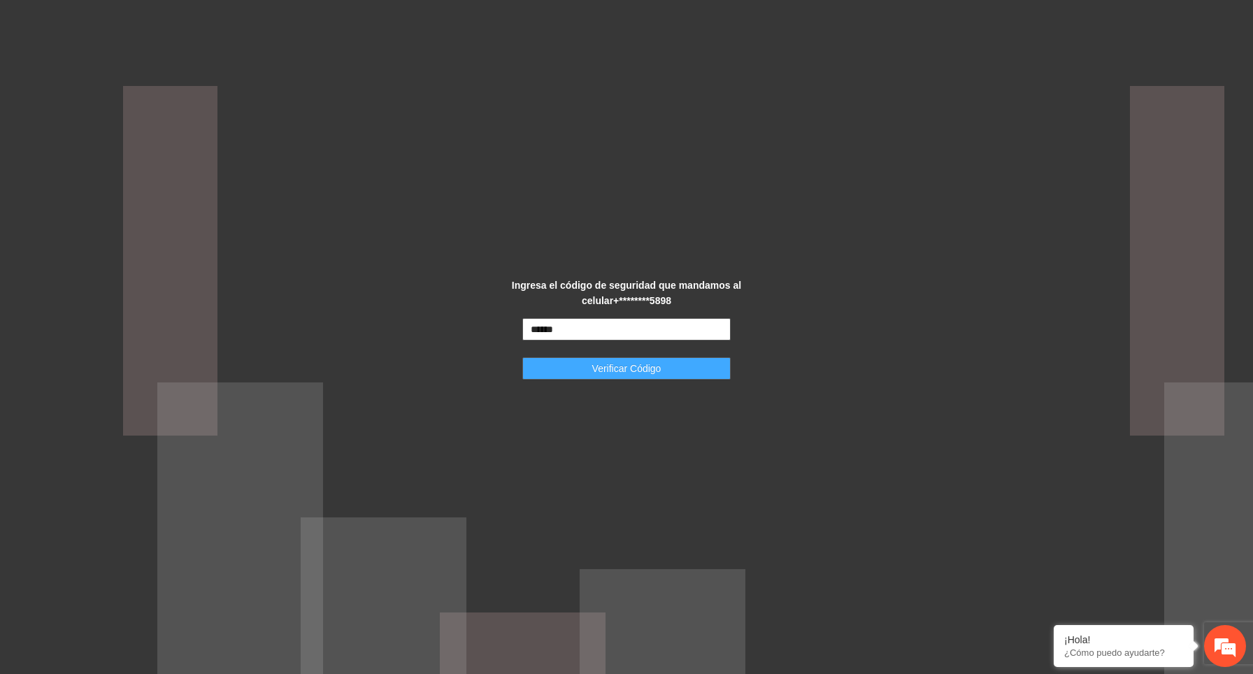
type input "******"
click at [647, 378] on button "Verificar Código" at bounding box center [626, 368] width 209 height 22
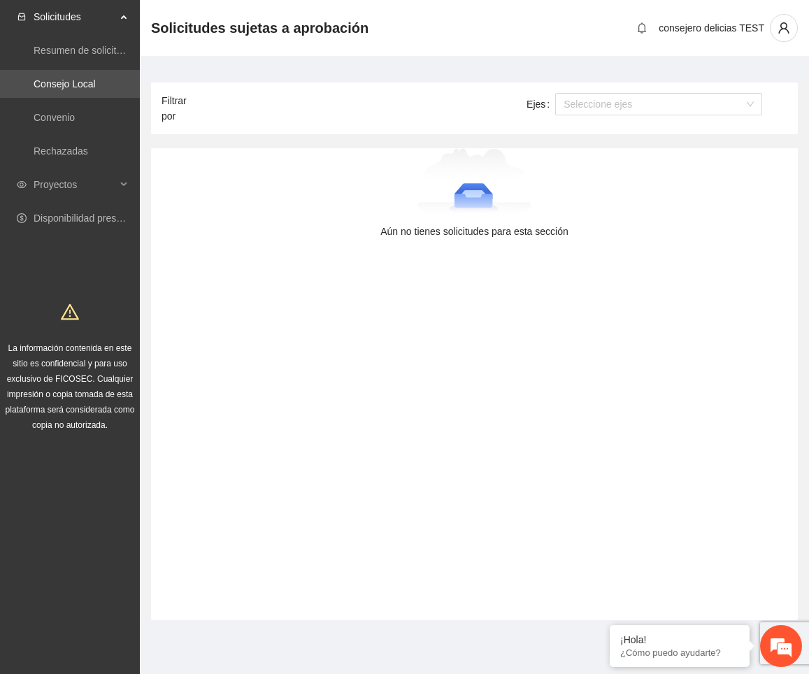
click at [109, 22] on span "Solicitudes" at bounding box center [75, 17] width 83 height 28
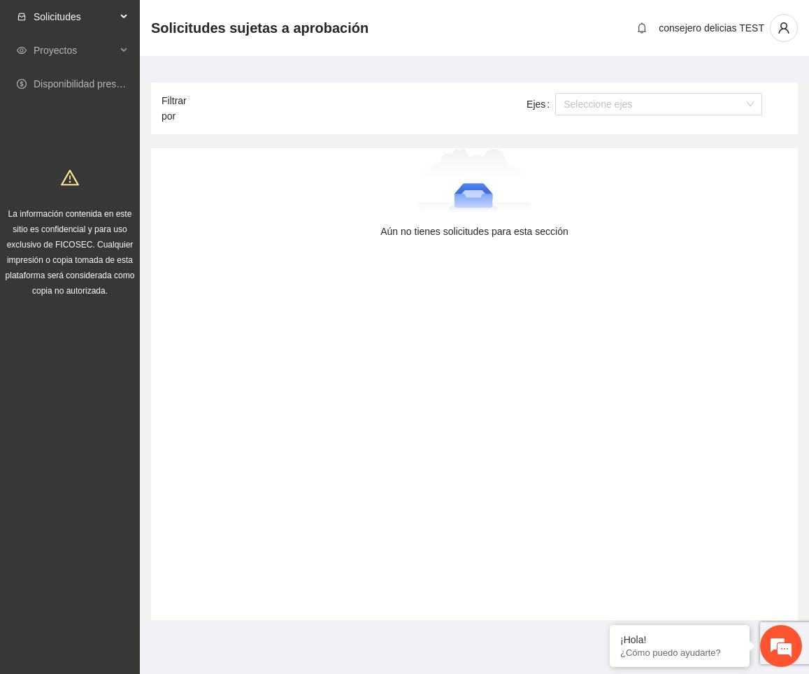
click at [104, 15] on span "Solicitudes" at bounding box center [75, 17] width 83 height 28
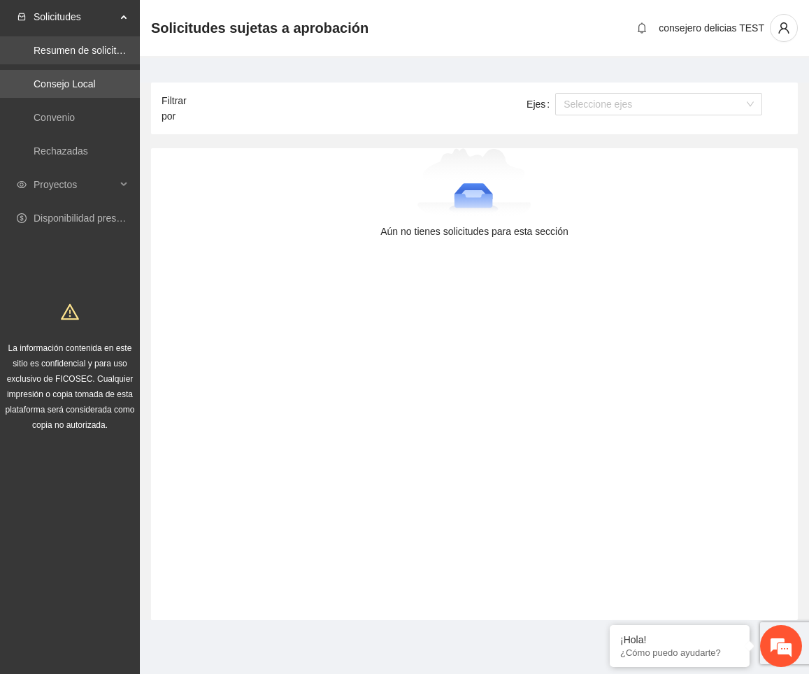
click at [82, 56] on link "Resumen de solicitudes por aprobar" at bounding box center [112, 50] width 157 height 11
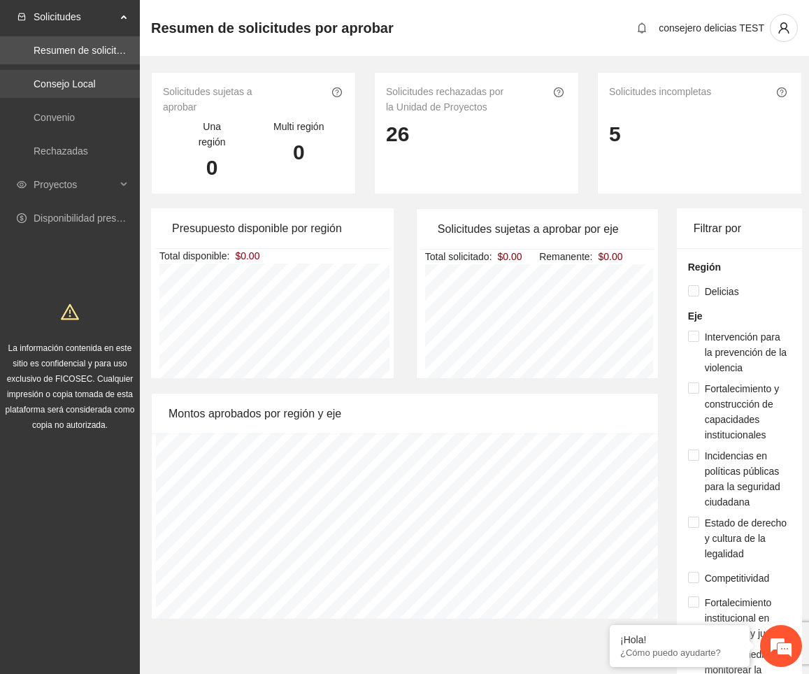
click at [61, 85] on link "Consejo Local" at bounding box center [65, 83] width 62 height 11
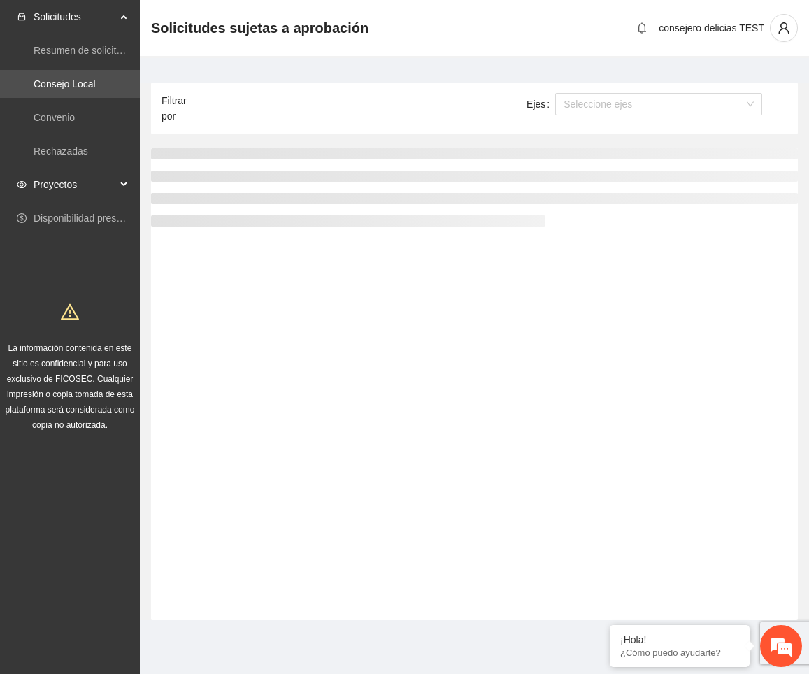
click at [99, 180] on span "Proyectos" at bounding box center [75, 185] width 83 height 28
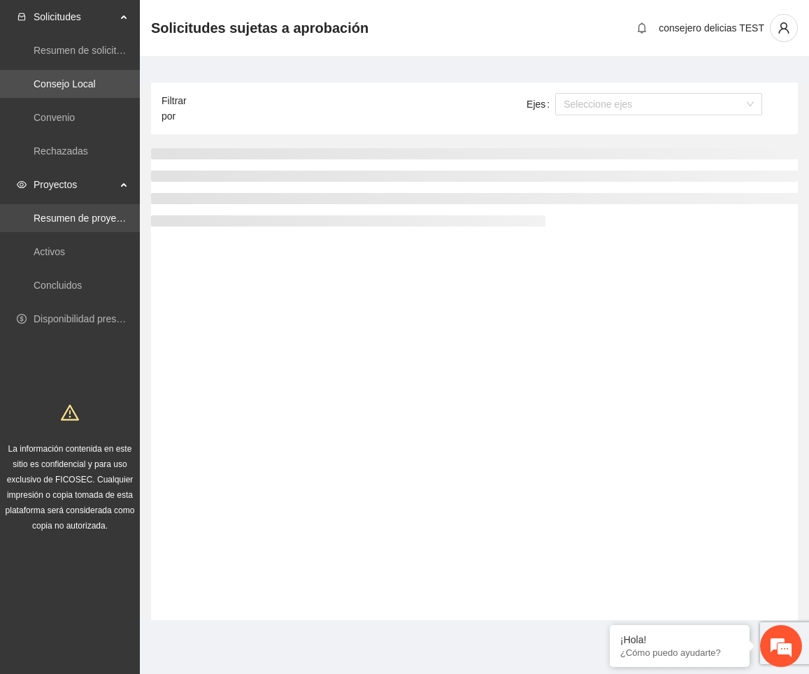
click at [89, 215] on link "Resumen de proyectos aprobados" at bounding box center [109, 218] width 150 height 11
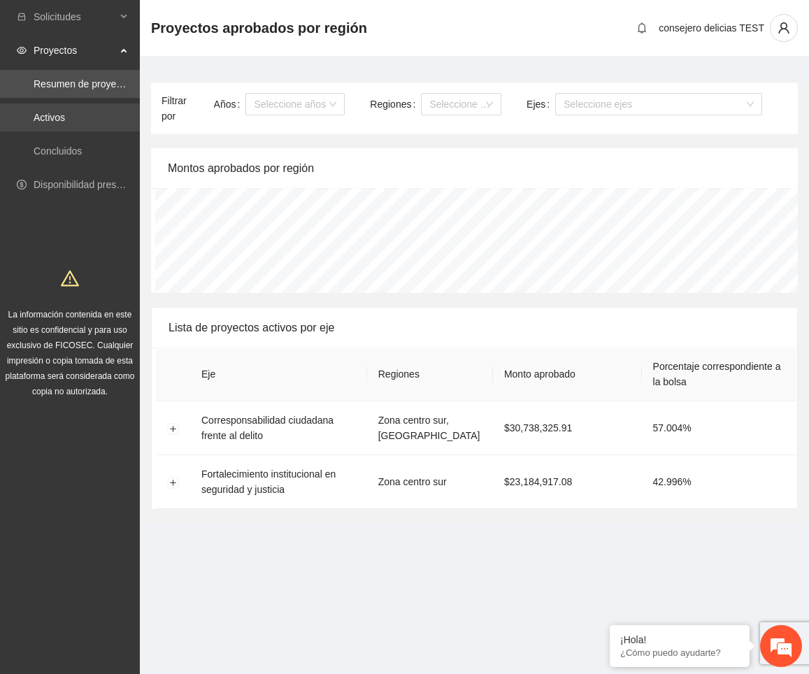
click at [65, 113] on link "Activos" at bounding box center [49, 117] width 31 height 11
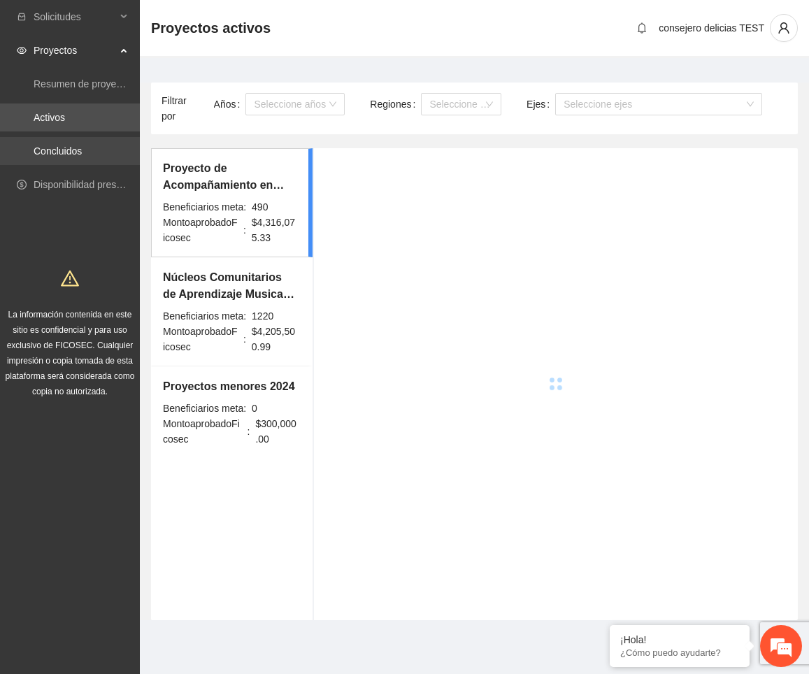
click at [82, 156] on link "Concluidos" at bounding box center [58, 150] width 48 height 11
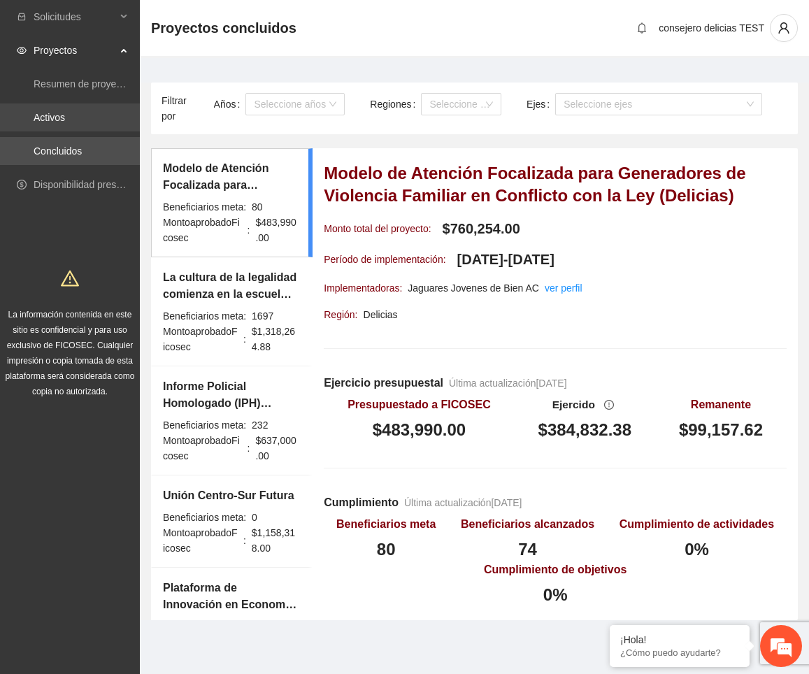
click at [41, 121] on link "Activos" at bounding box center [49, 117] width 31 height 11
